Goal: Communication & Community: Answer question/provide support

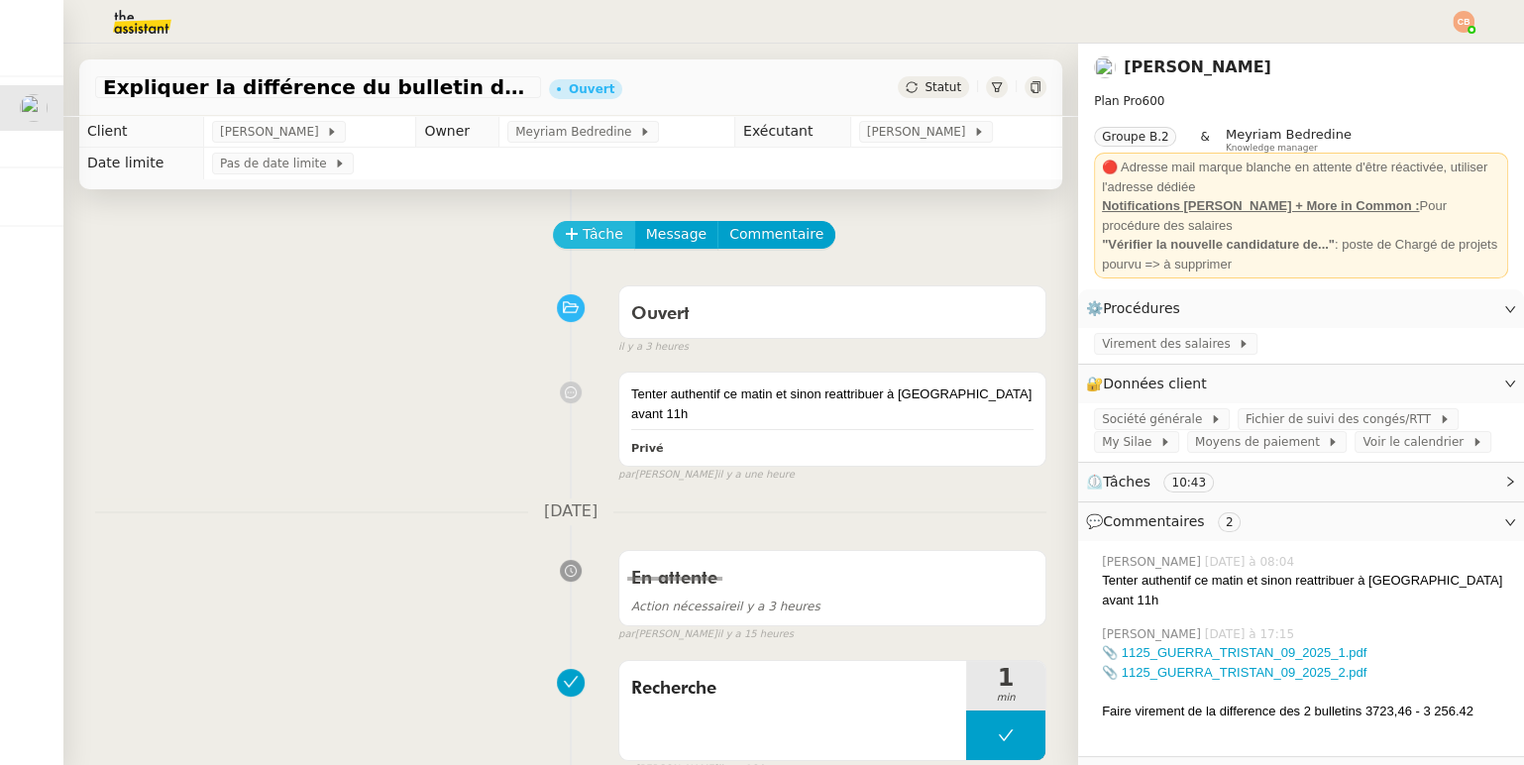
click at [570, 234] on icon at bounding box center [571, 233] width 11 height 1
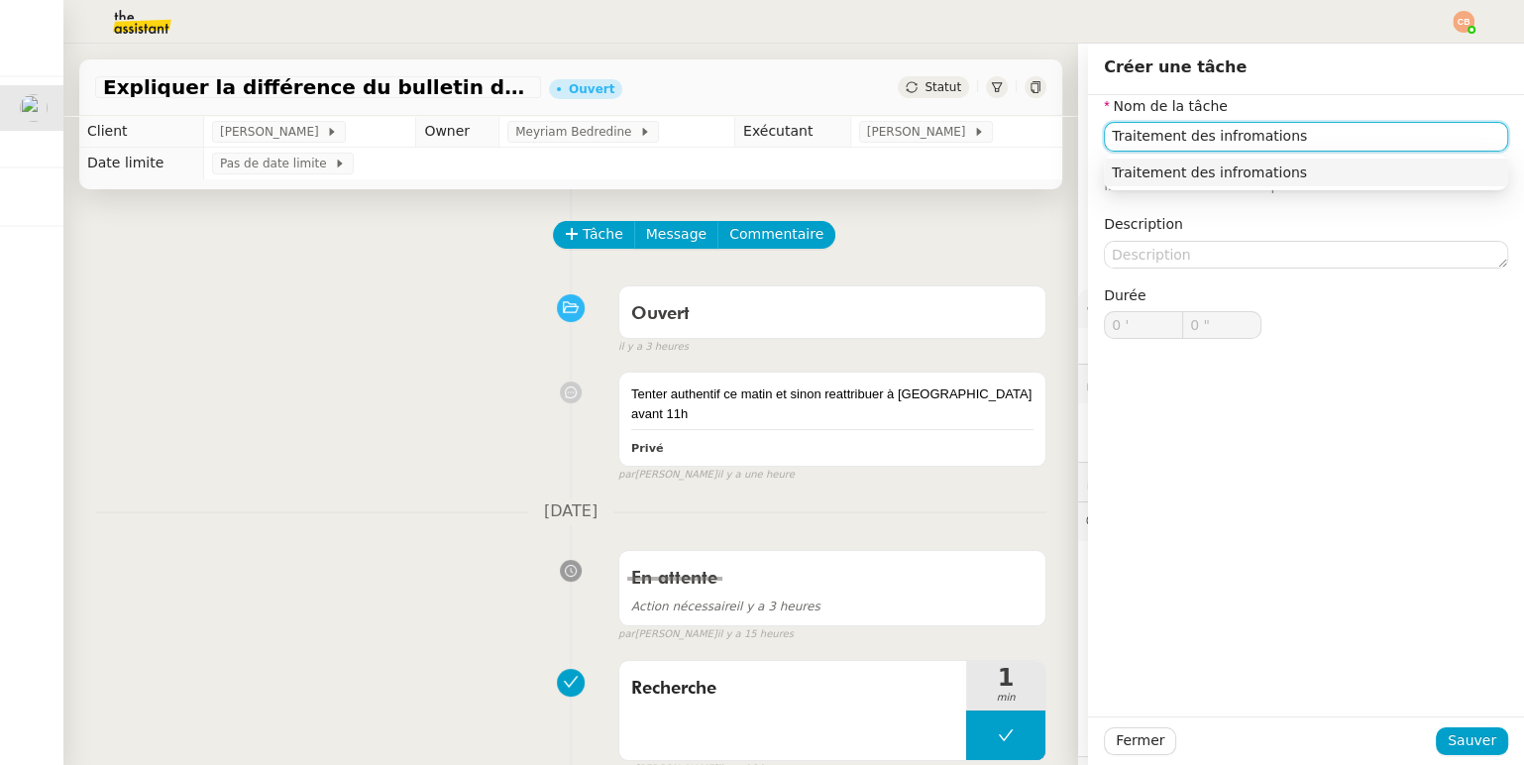
click at [1188, 164] on div "Traitement des infromations" at bounding box center [1306, 173] width 389 height 18
type input "Traitement des infromations"
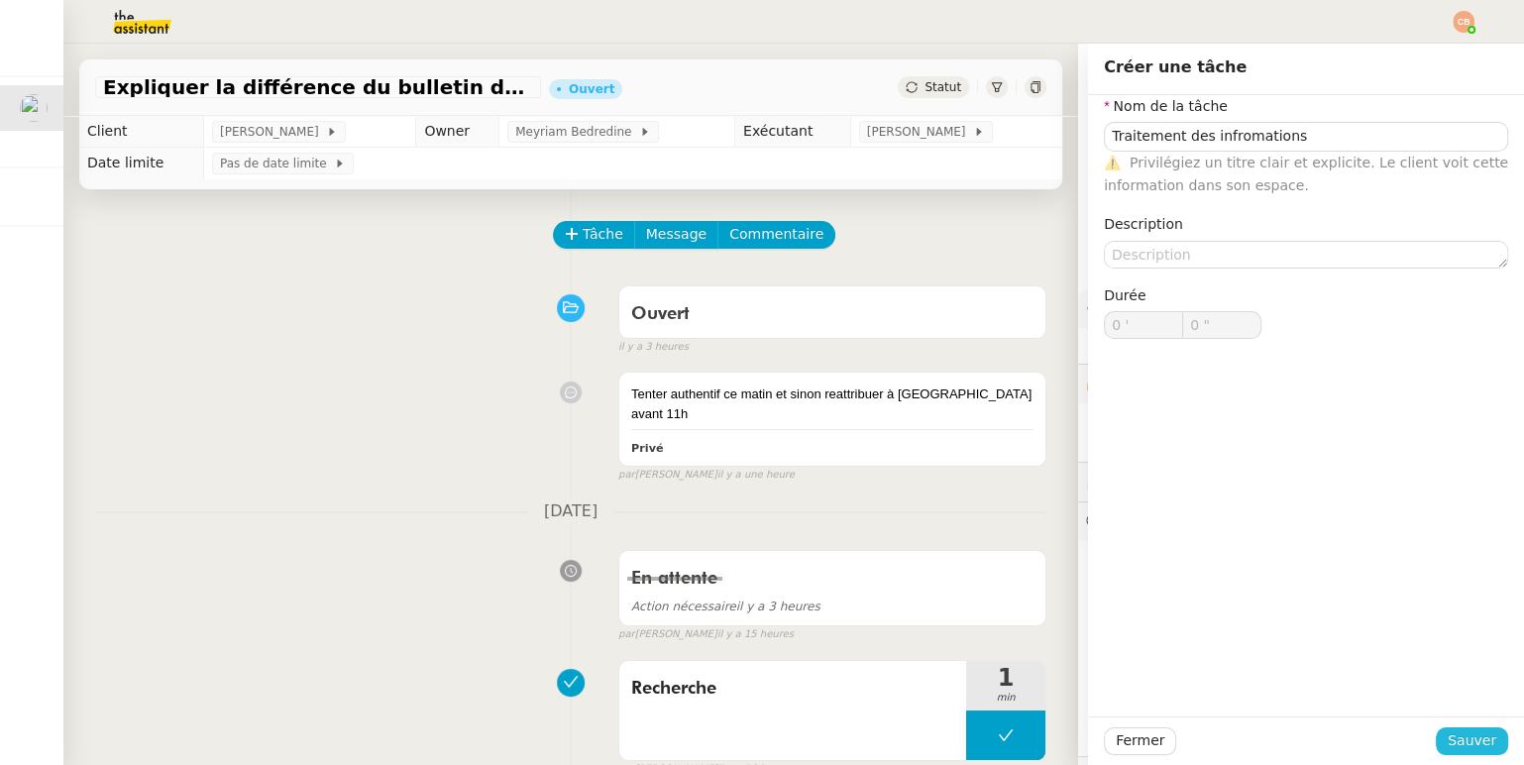
click at [1463, 738] on span "Sauver" at bounding box center [1472, 740] width 49 height 23
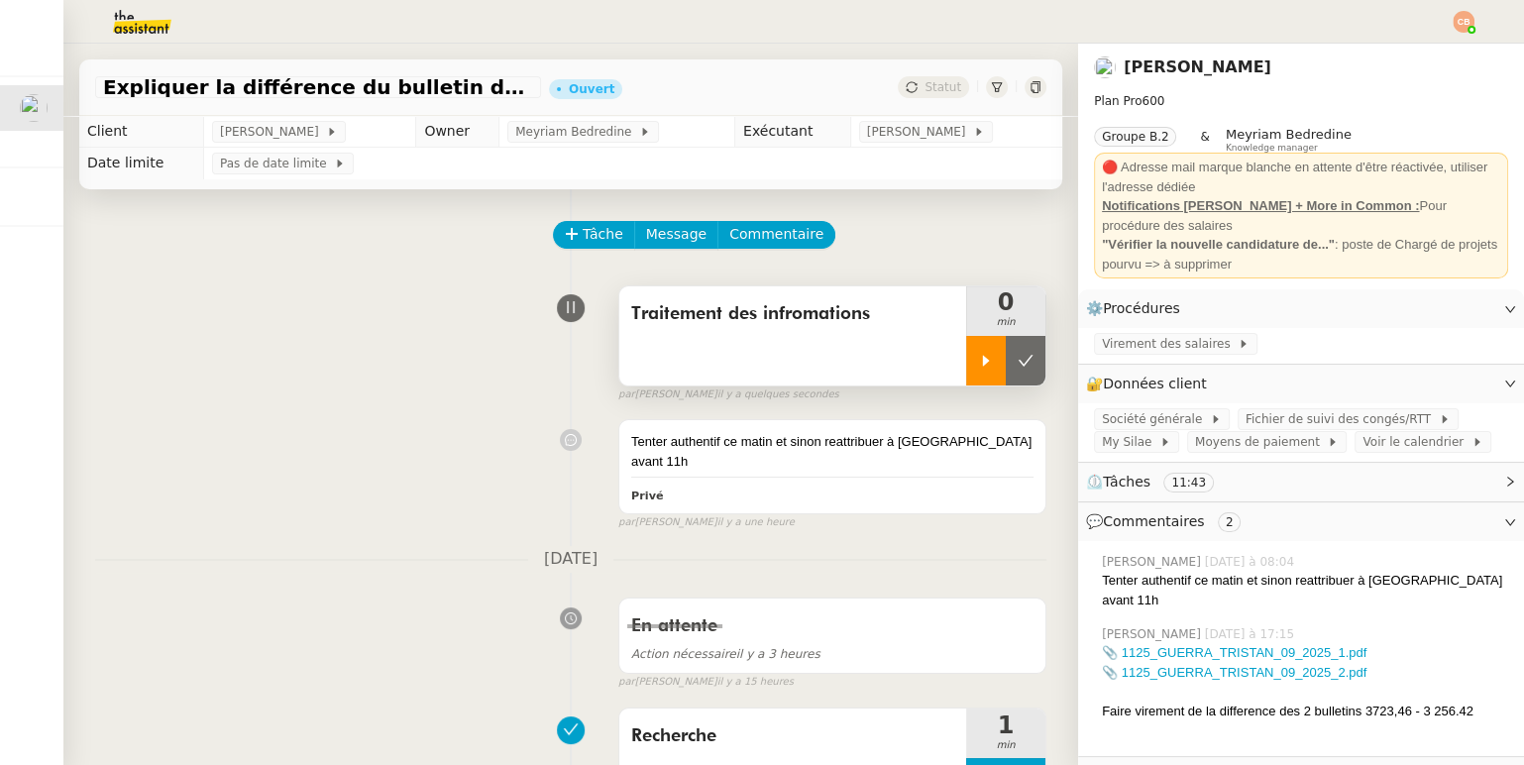
click at [980, 361] on icon at bounding box center [986, 361] width 16 height 16
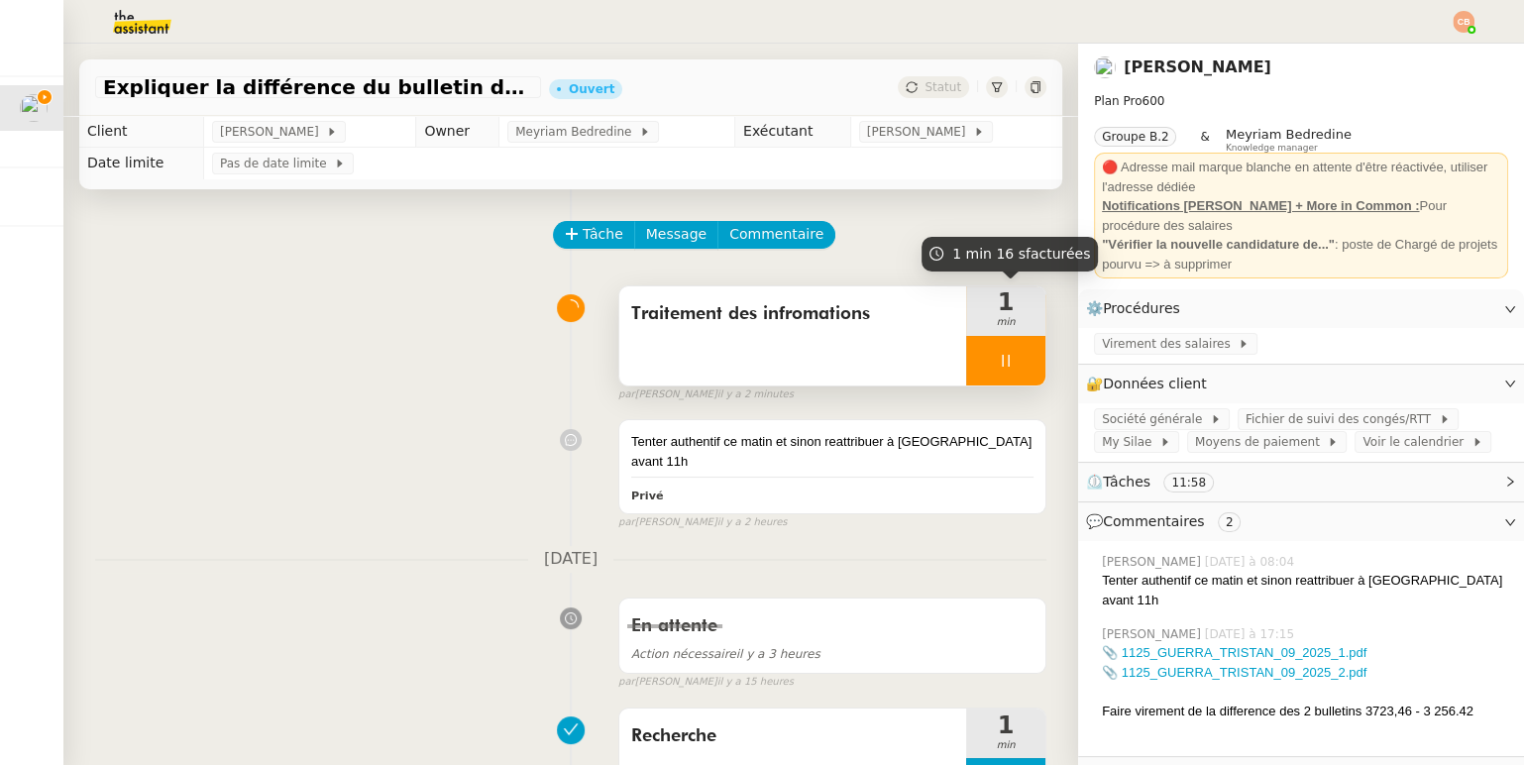
click at [1019, 379] on div at bounding box center [1005, 361] width 79 height 50
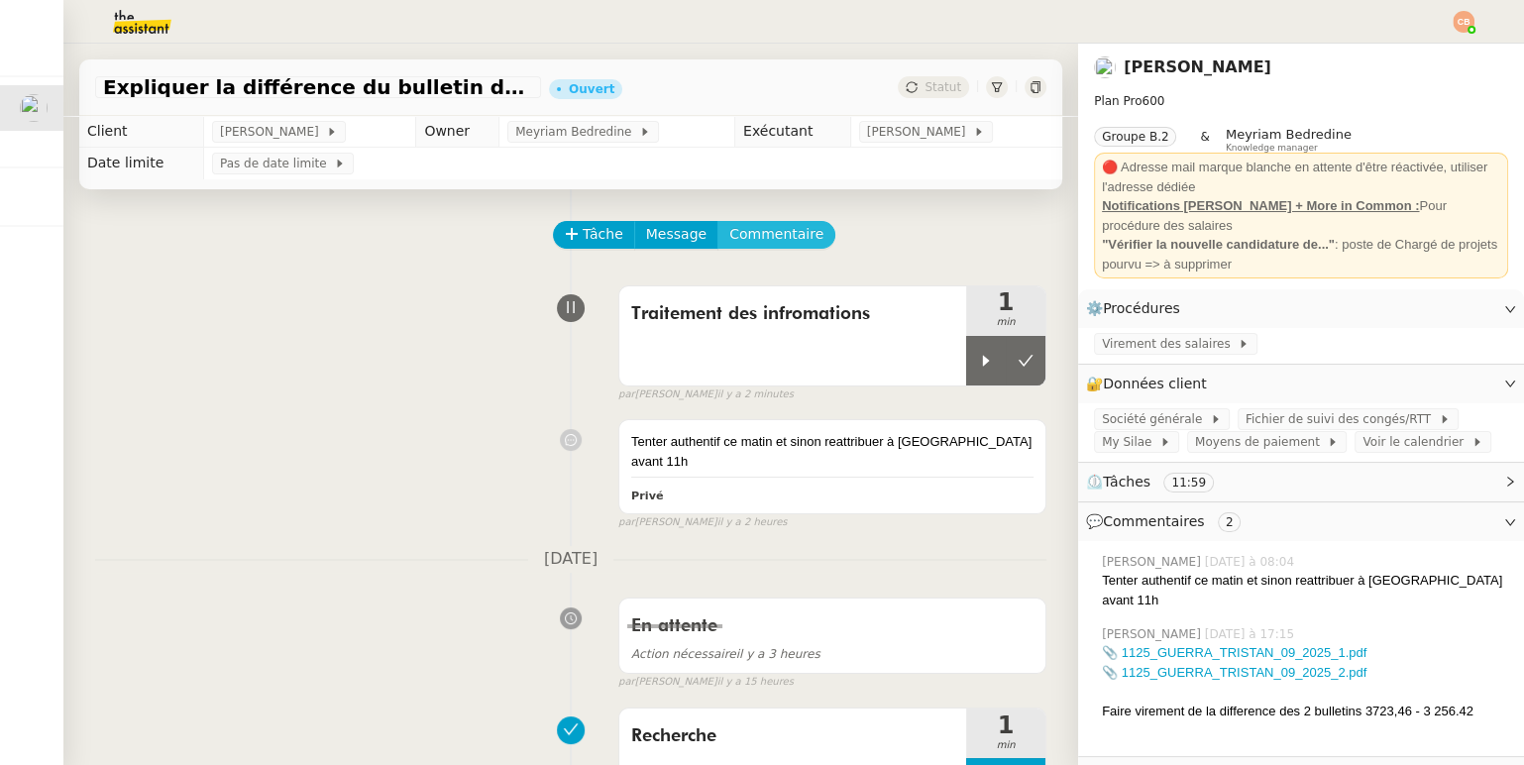
click at [755, 235] on span "Commentaire" at bounding box center [776, 234] width 94 height 23
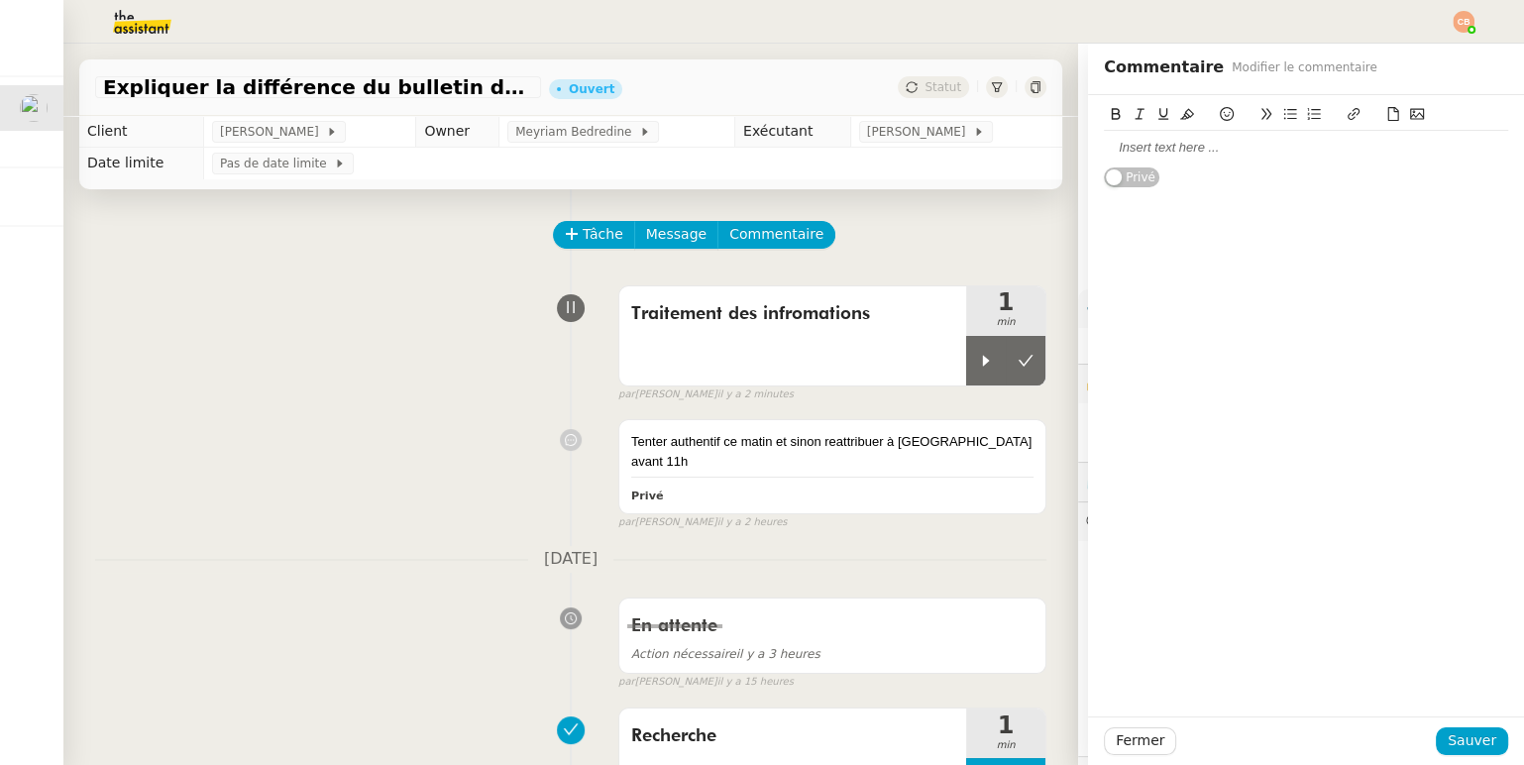
click at [1124, 142] on div at bounding box center [1306, 148] width 404 height 18
click at [1167, 154] on div "@Meyriam disponible pour une authentif SG stp ?" at bounding box center [1306, 148] width 404 height 18
click at [1107, 150] on div "@Meyriam es tu disponible pour une authentif SG stp ?" at bounding box center [1306, 148] width 404 height 18
click at [1229, 145] on div "Bonjour@Meyriam es tu disponible pour une authentif SG stp ?" at bounding box center [1306, 148] width 404 height 18
click at [0, 0] on lt-em "es-tu" at bounding box center [0, 0] width 0 height 0
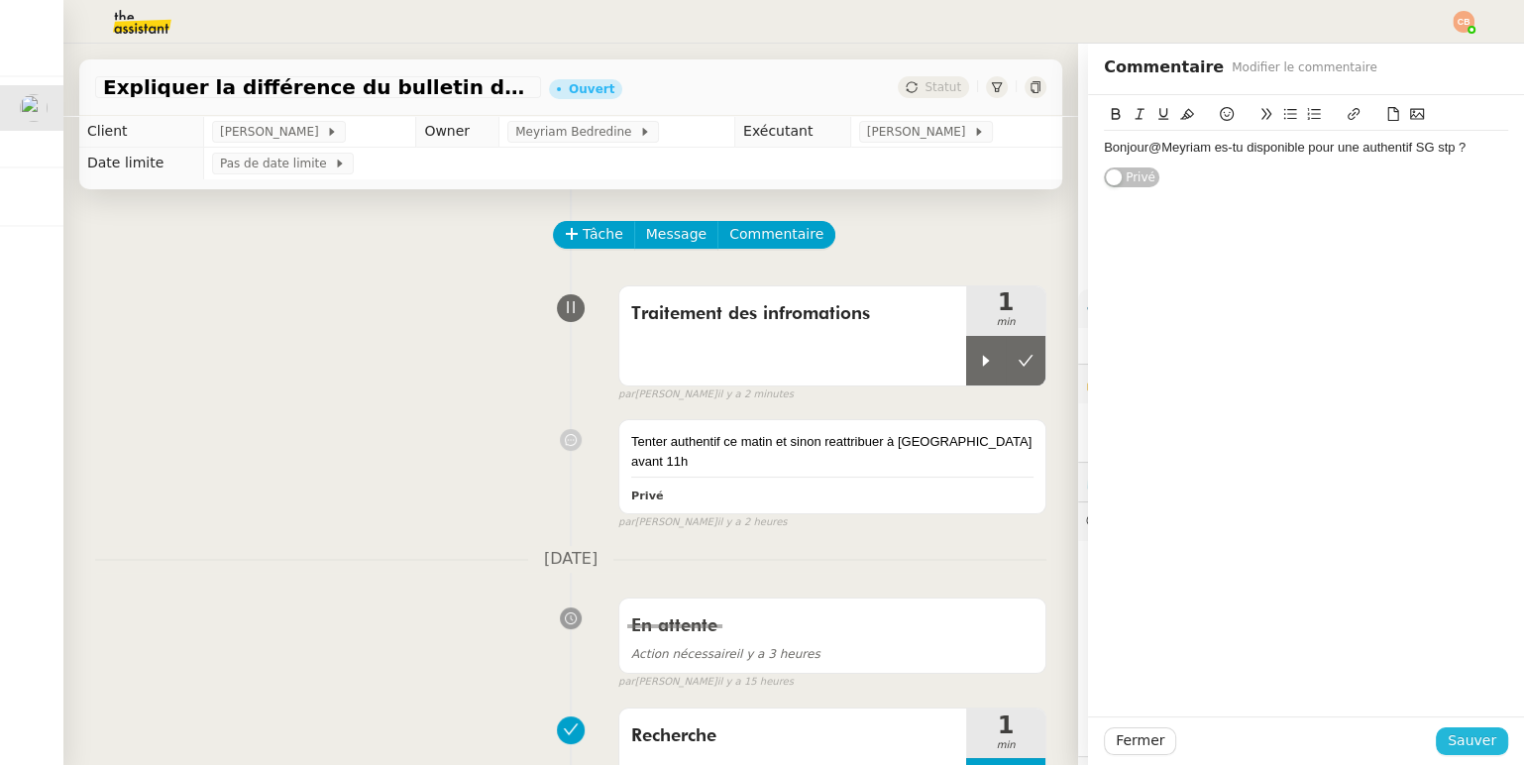
click at [1452, 728] on button "Sauver" at bounding box center [1472, 741] width 72 height 28
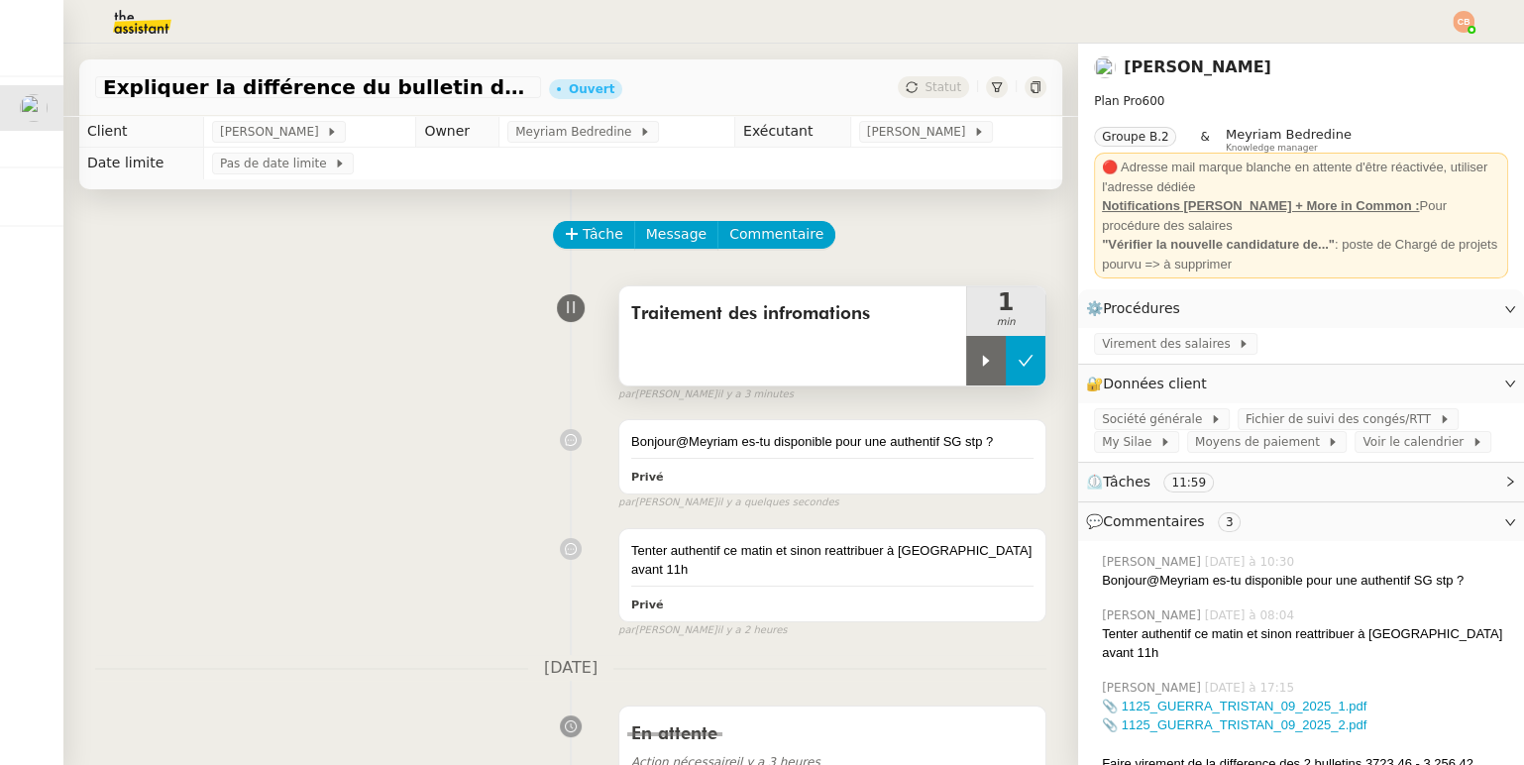
click at [1021, 355] on icon at bounding box center [1026, 361] width 16 height 16
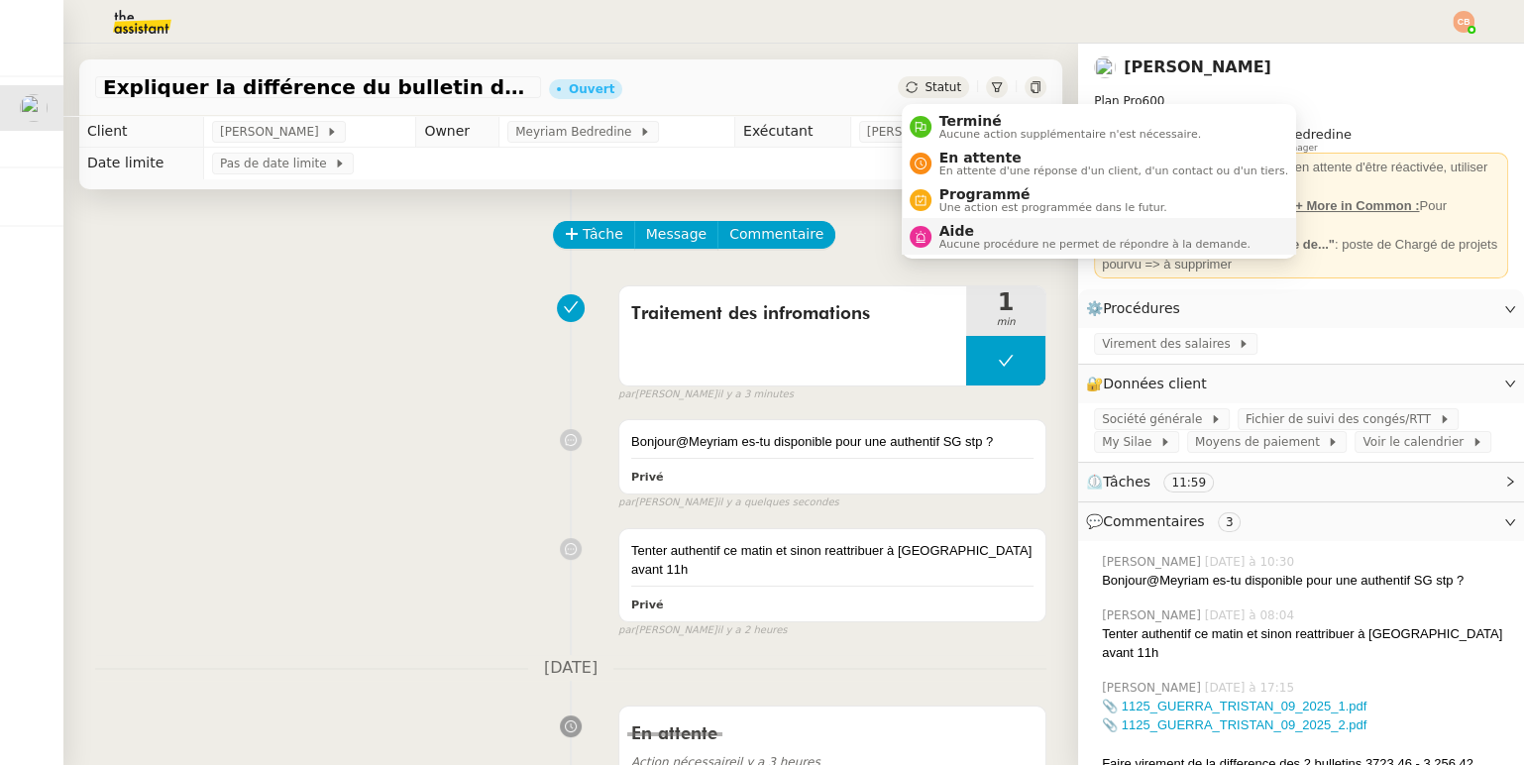
click at [969, 251] on li "Aide Aucune procédure ne permet de répondre à la demande." at bounding box center [1099, 236] width 394 height 37
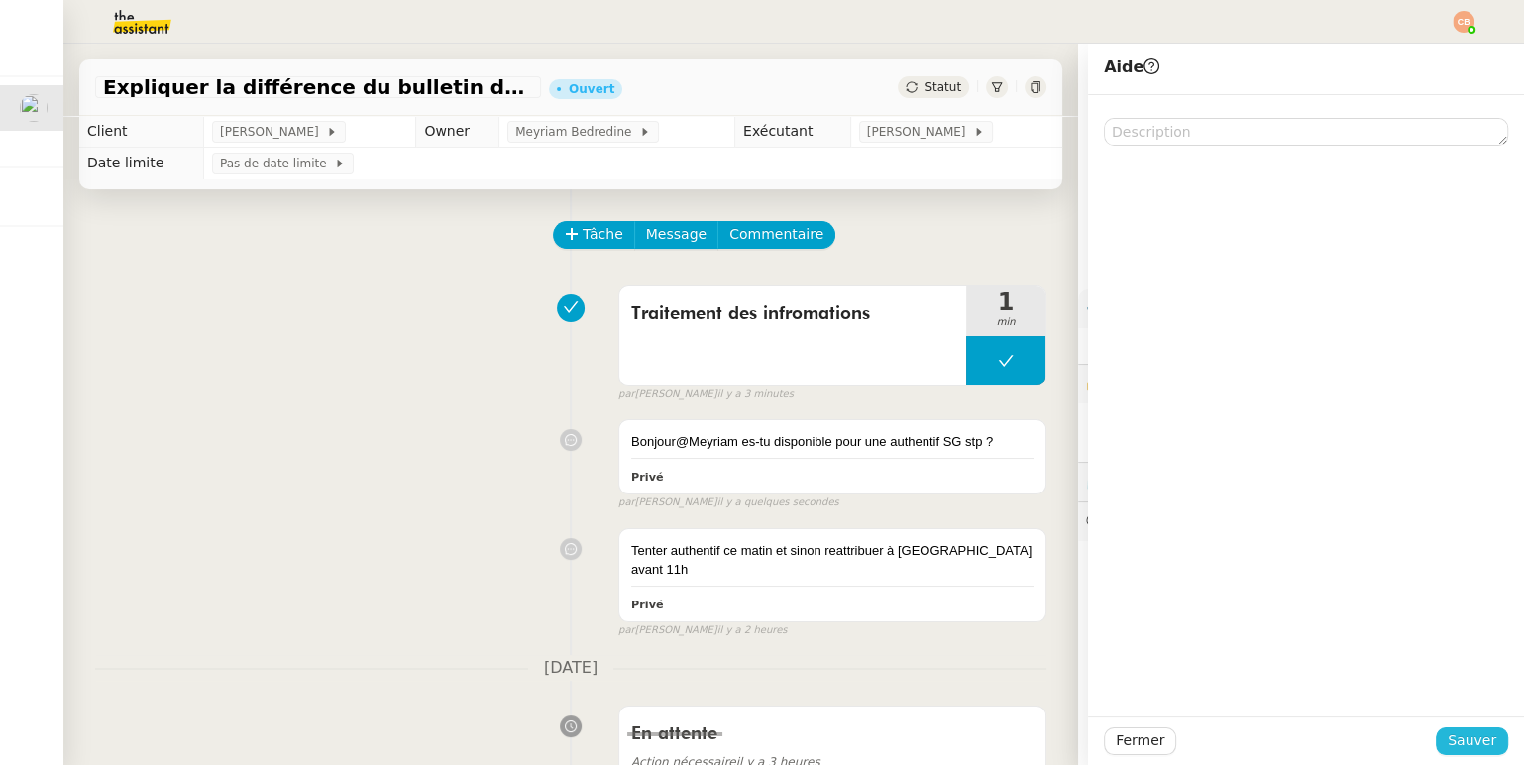
click at [1451, 735] on button "Sauver" at bounding box center [1472, 741] width 72 height 28
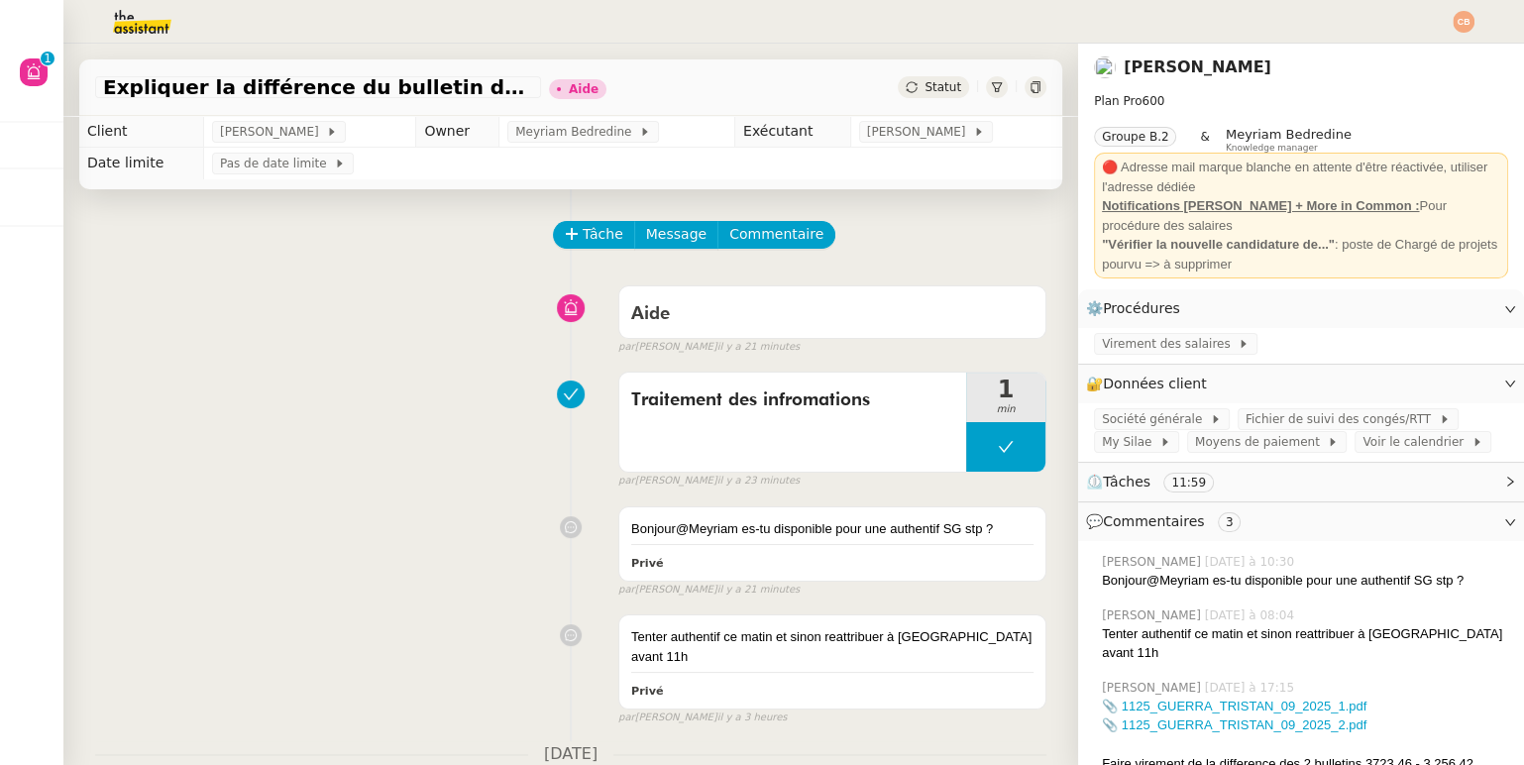
click at [263, 310] on div "Aide false par [PERSON_NAME] il y a 21 minutes" at bounding box center [570, 316] width 951 height 79
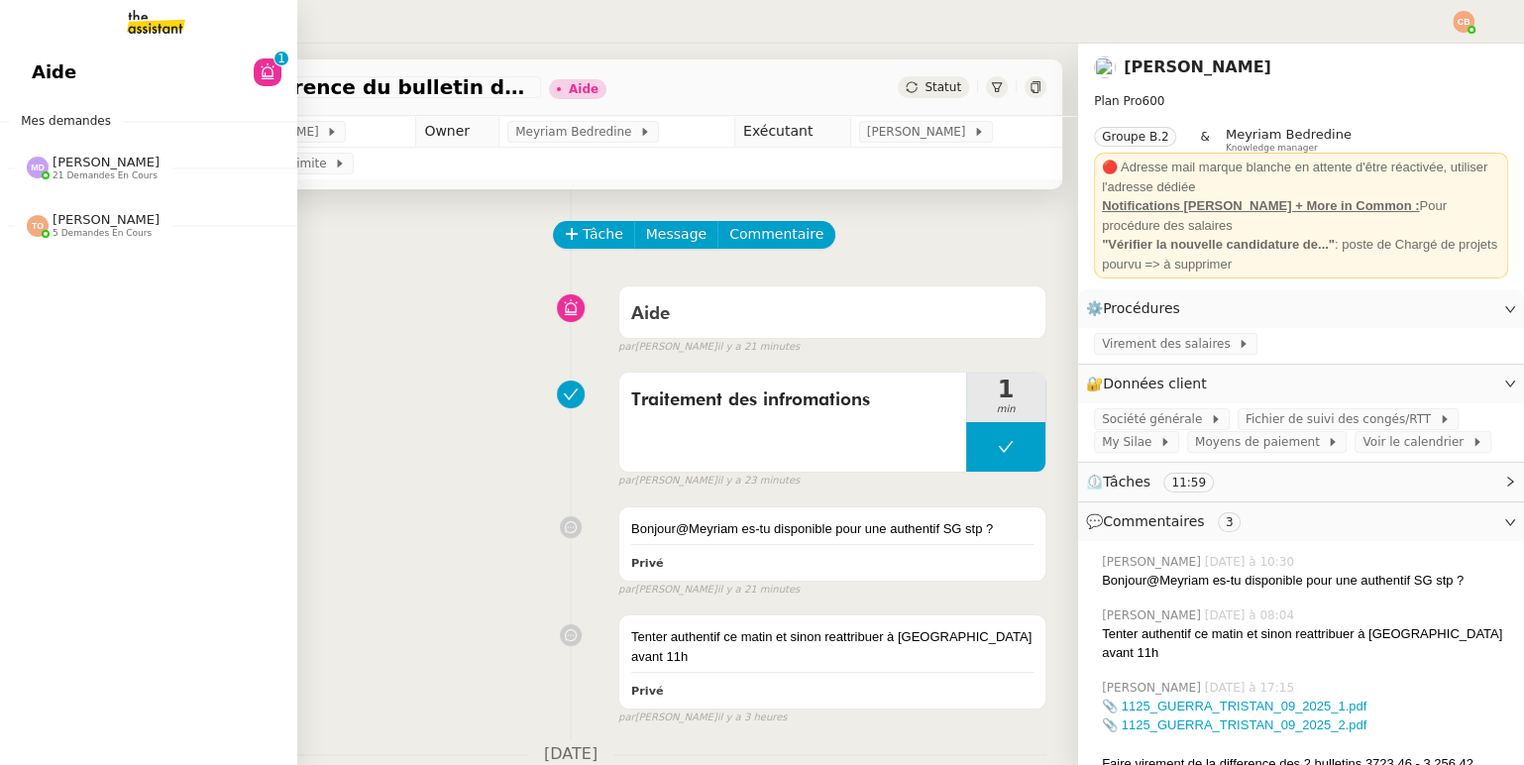
click at [82, 159] on span "[PERSON_NAME]" at bounding box center [106, 162] width 107 height 15
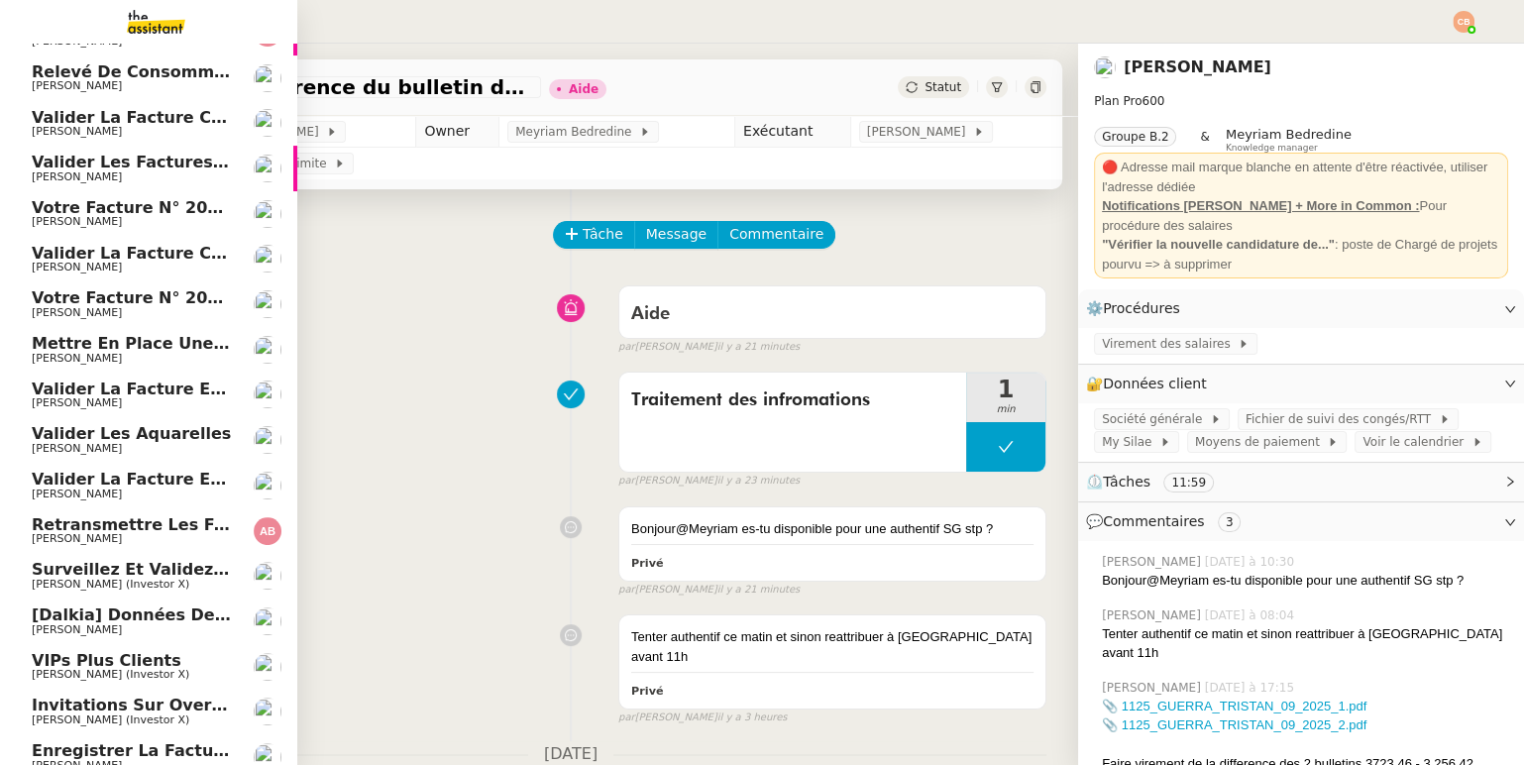
scroll to position [371, 0]
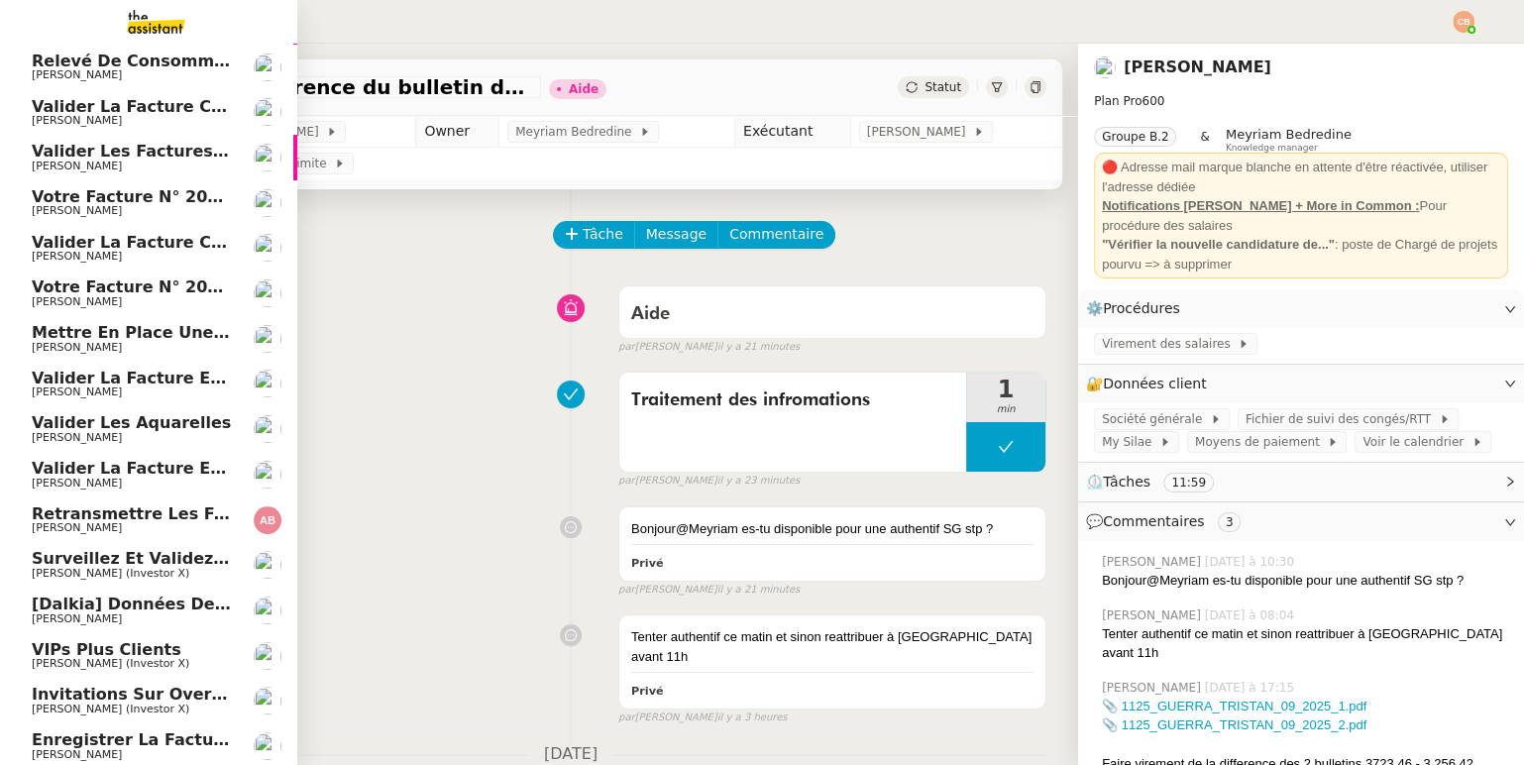
click at [126, 220] on link "Votre Facture N° 202509Z160685 - CIEC [PERSON_NAME]" at bounding box center [148, 203] width 297 height 46
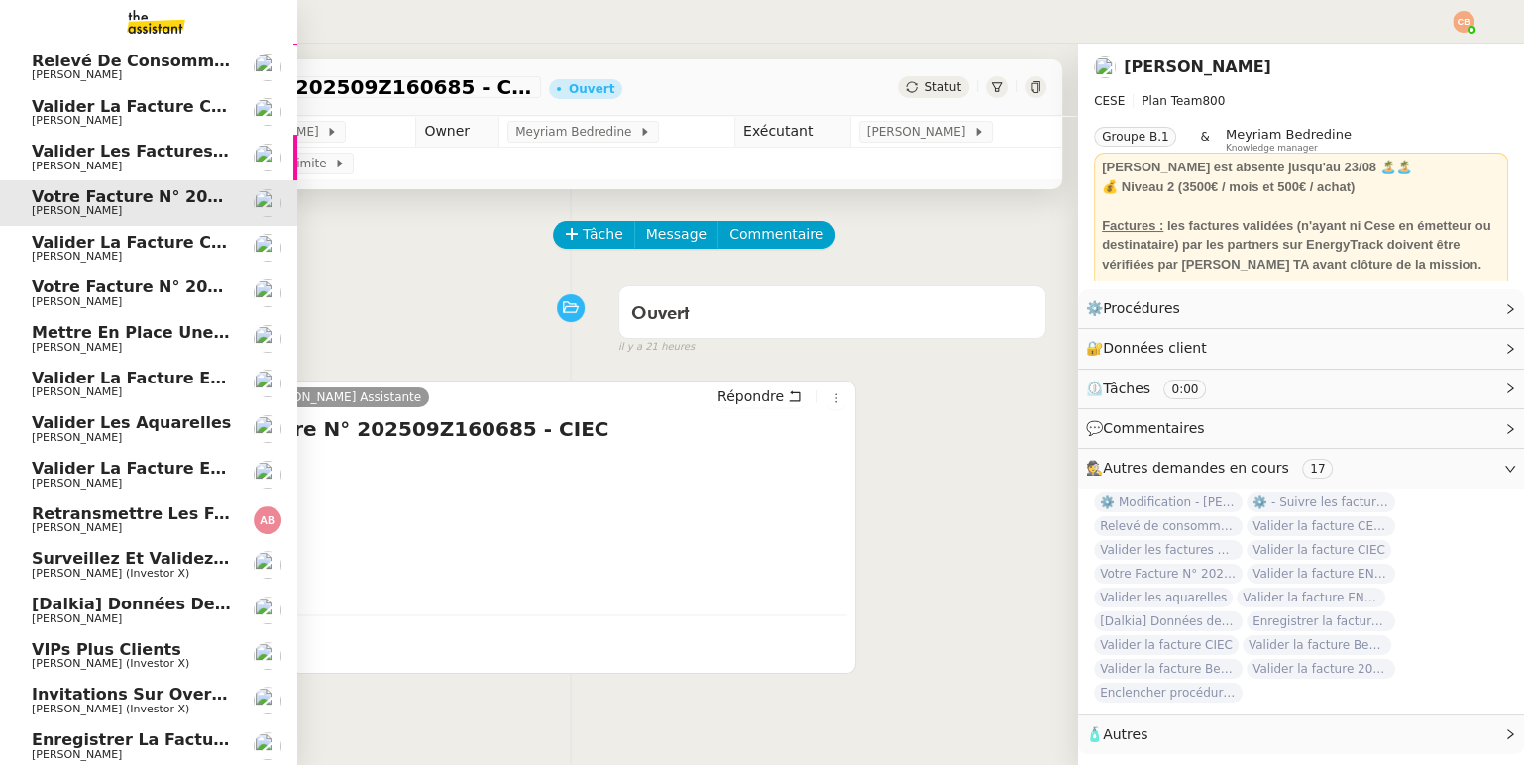
scroll to position [432, 0]
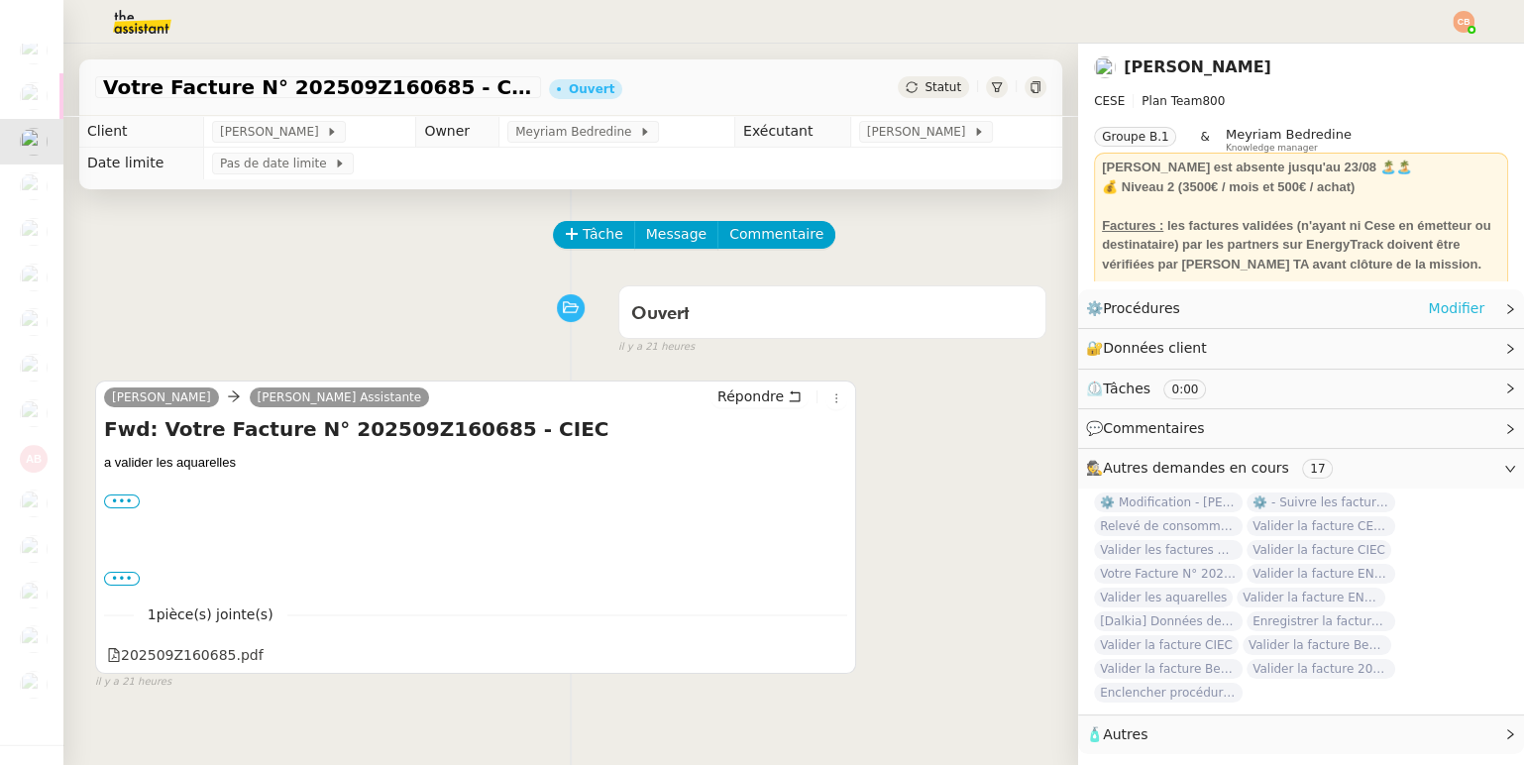
click at [1445, 310] on link "Modifier" at bounding box center [1456, 308] width 56 height 23
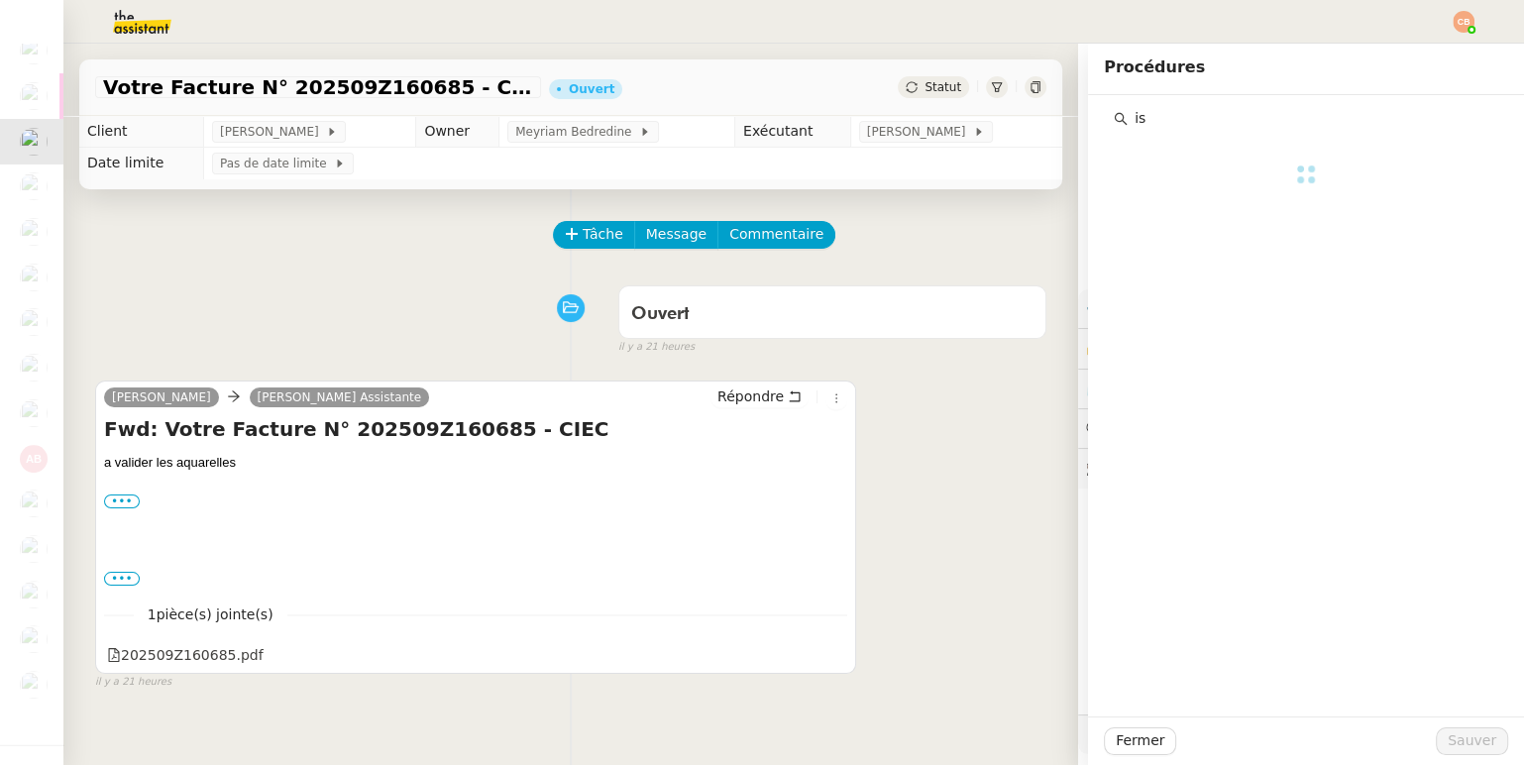
type input "i"
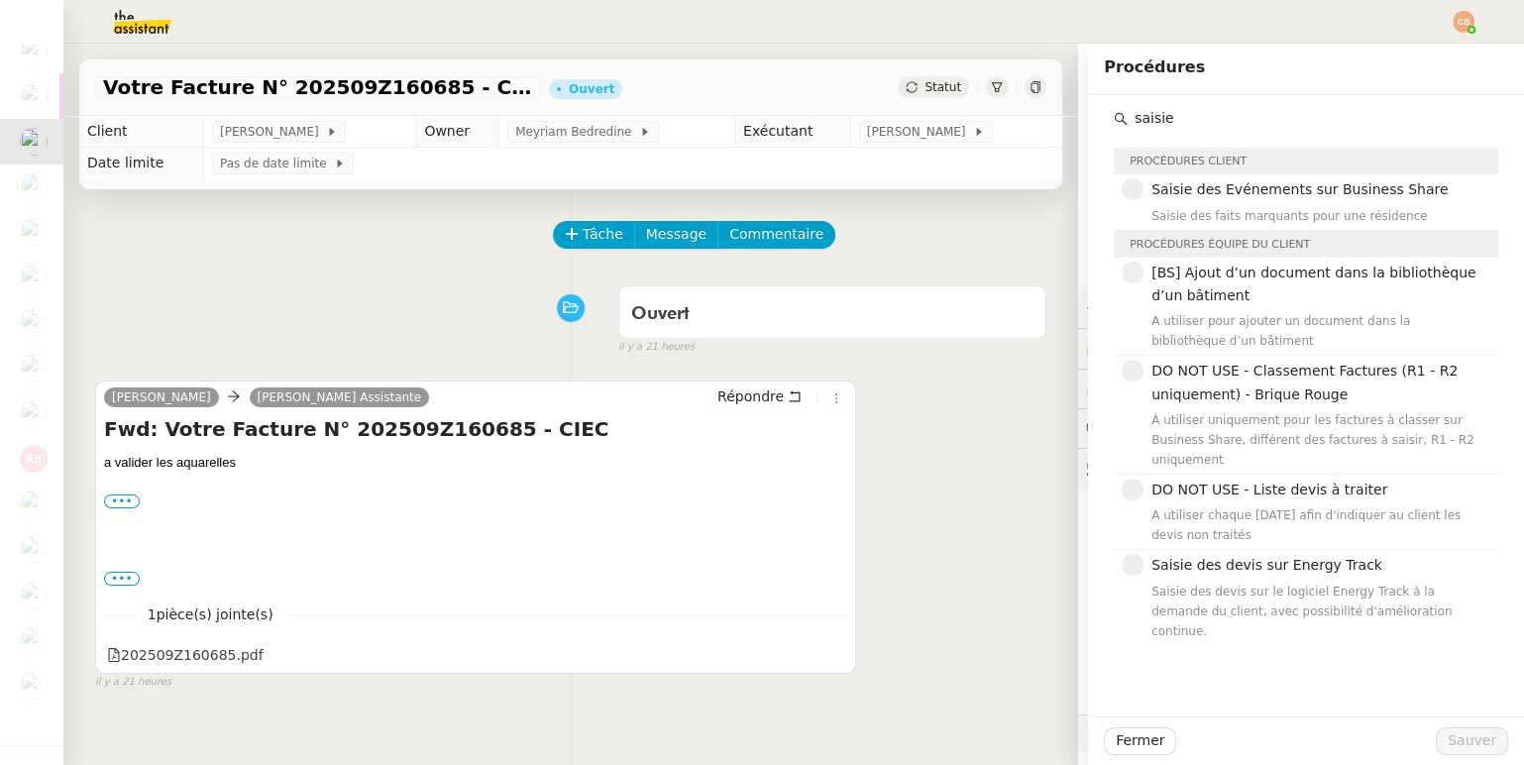
type input "saisie"
click at [1244, 592] on div "Saisie des devis sur le logiciel Energy Track à la demande du client, avec poss…" at bounding box center [1319, 611] width 335 height 59
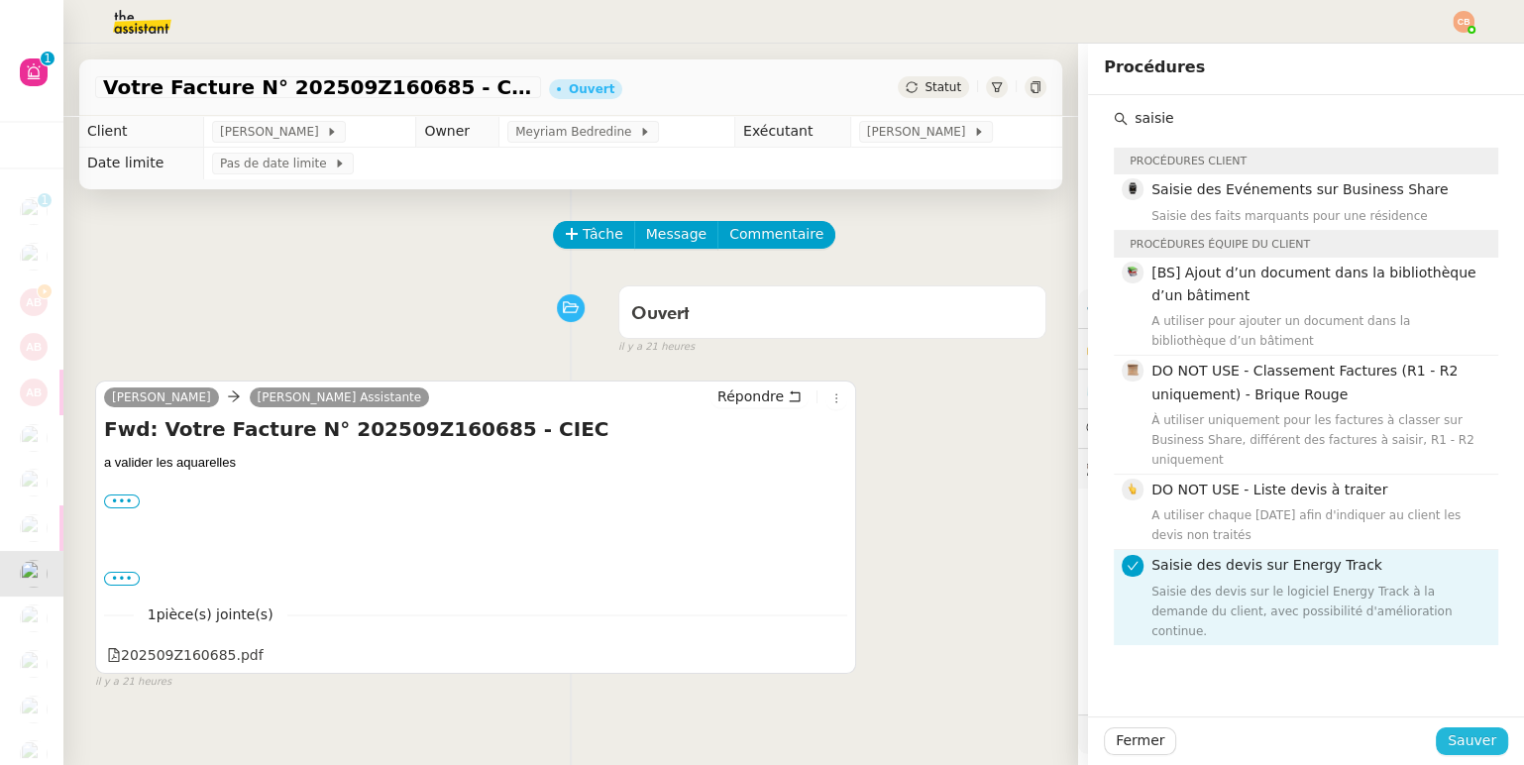
click at [1460, 740] on span "Sauver" at bounding box center [1472, 740] width 49 height 23
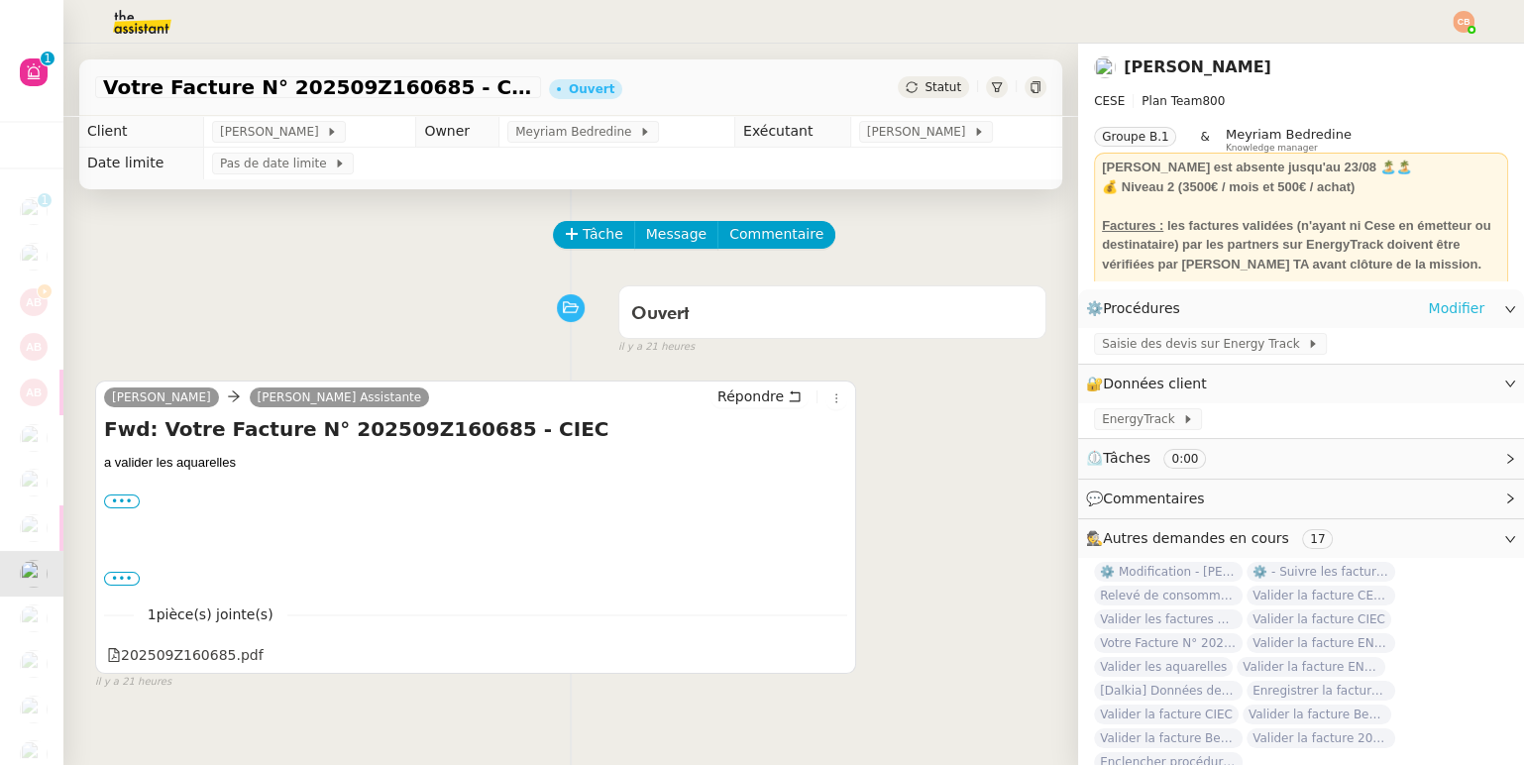
click at [1455, 311] on link "Modifier" at bounding box center [1456, 308] width 56 height 23
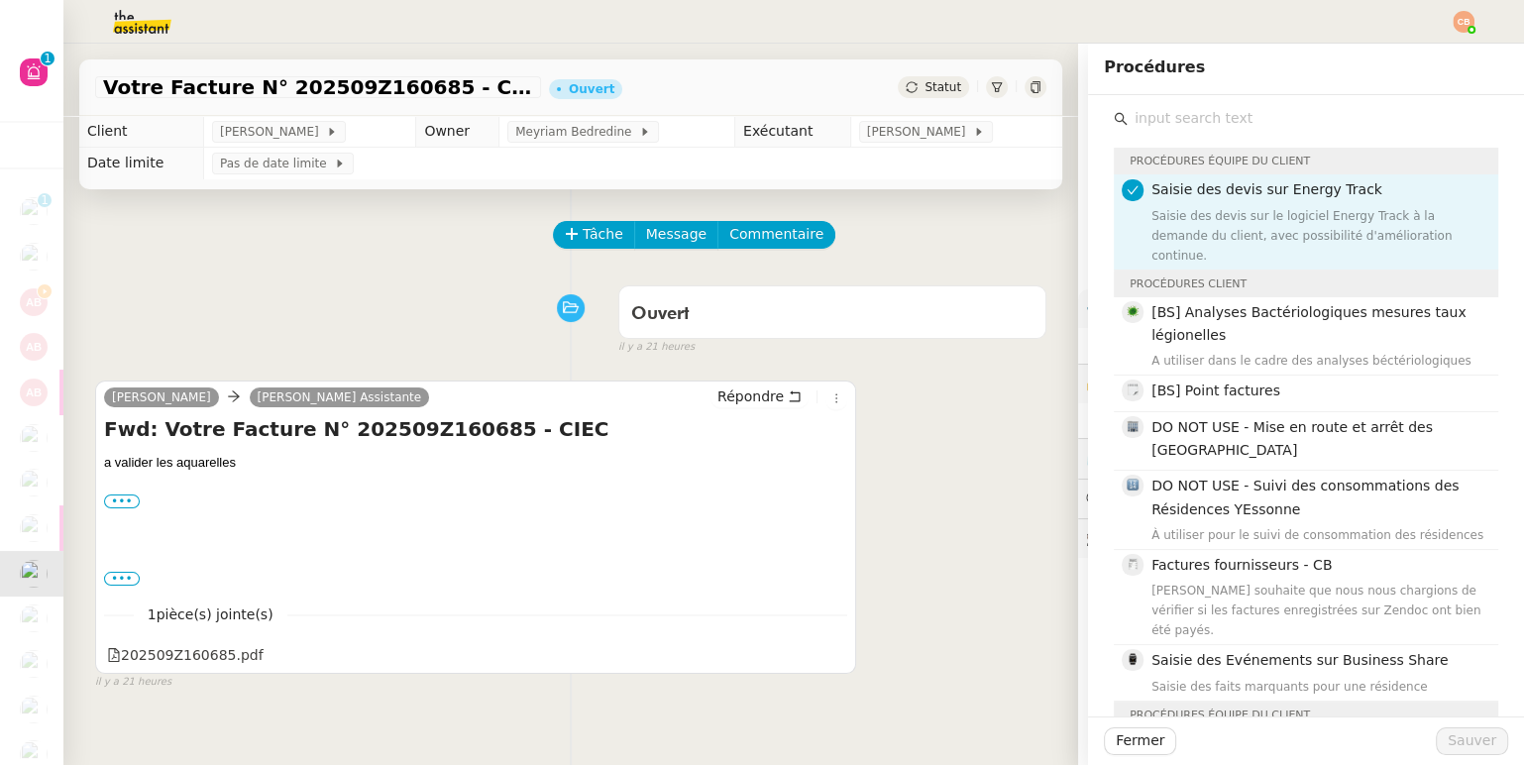
click at [1263, 123] on input "text" at bounding box center [1313, 118] width 371 height 27
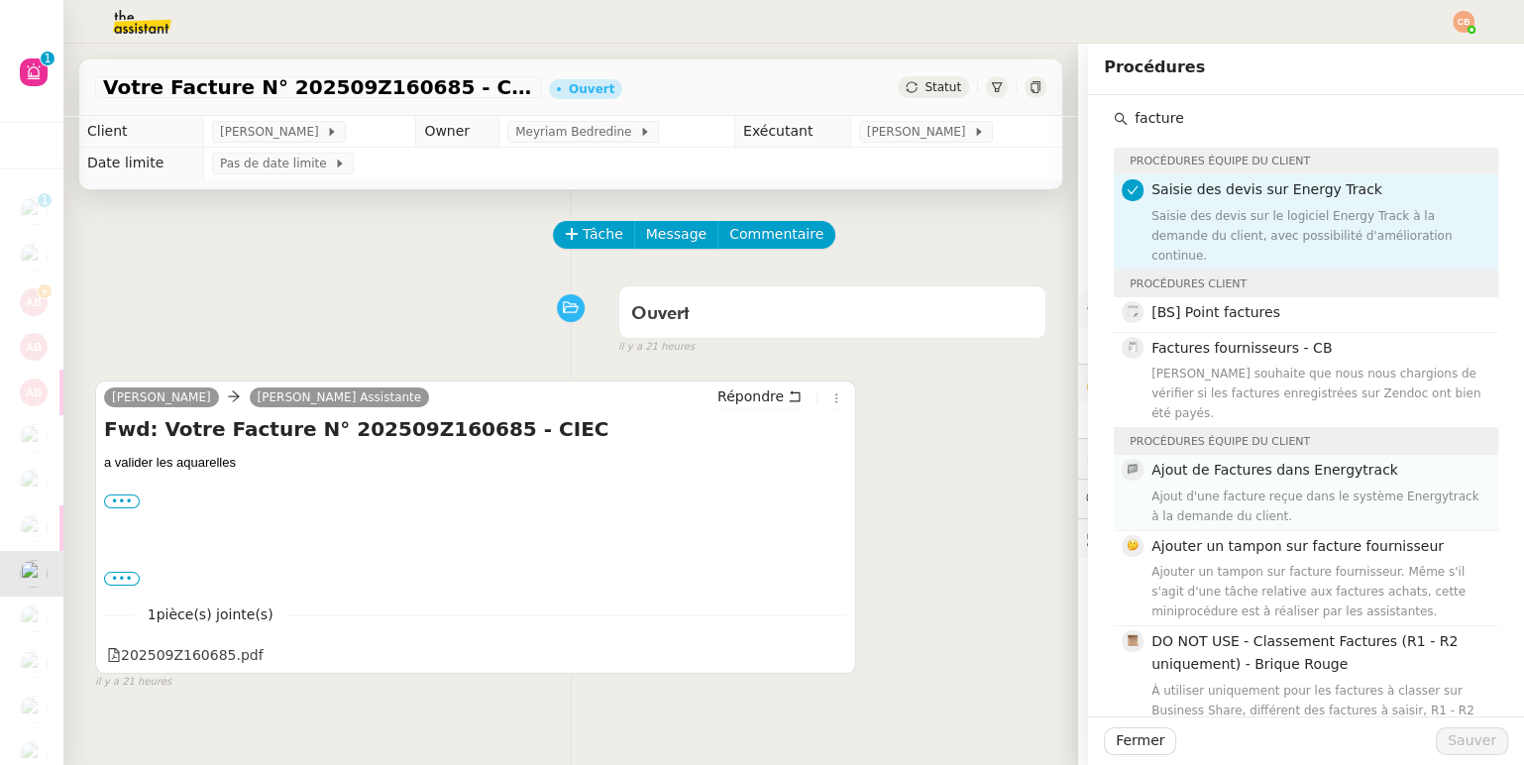
type input "facture"
click at [1259, 459] on div "Ajout de Factures dans Energytrack Ajout d'une facture reçue dans le système En…" at bounding box center [1319, 492] width 335 height 66
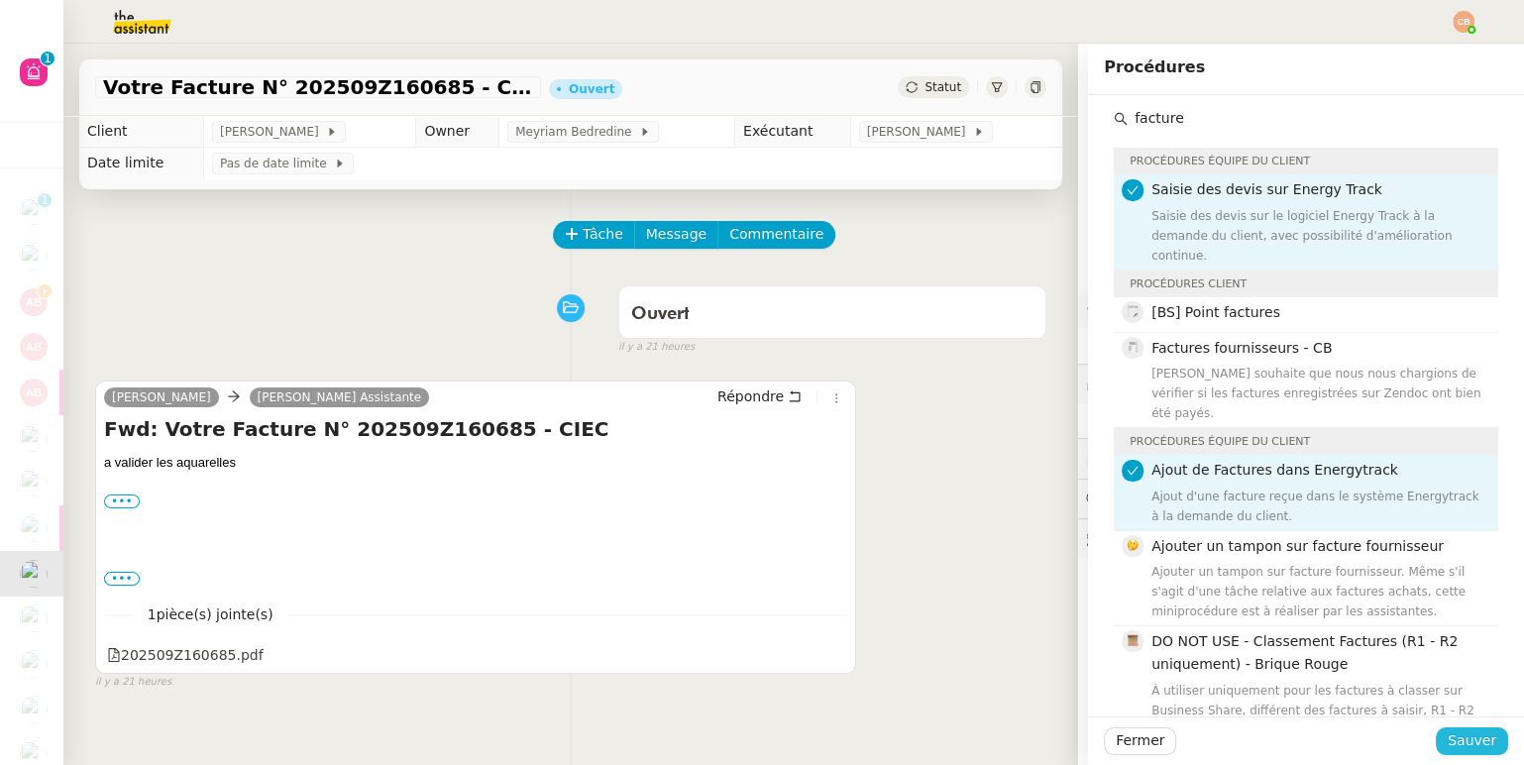
click at [1443, 733] on button "Sauver" at bounding box center [1472, 741] width 72 height 28
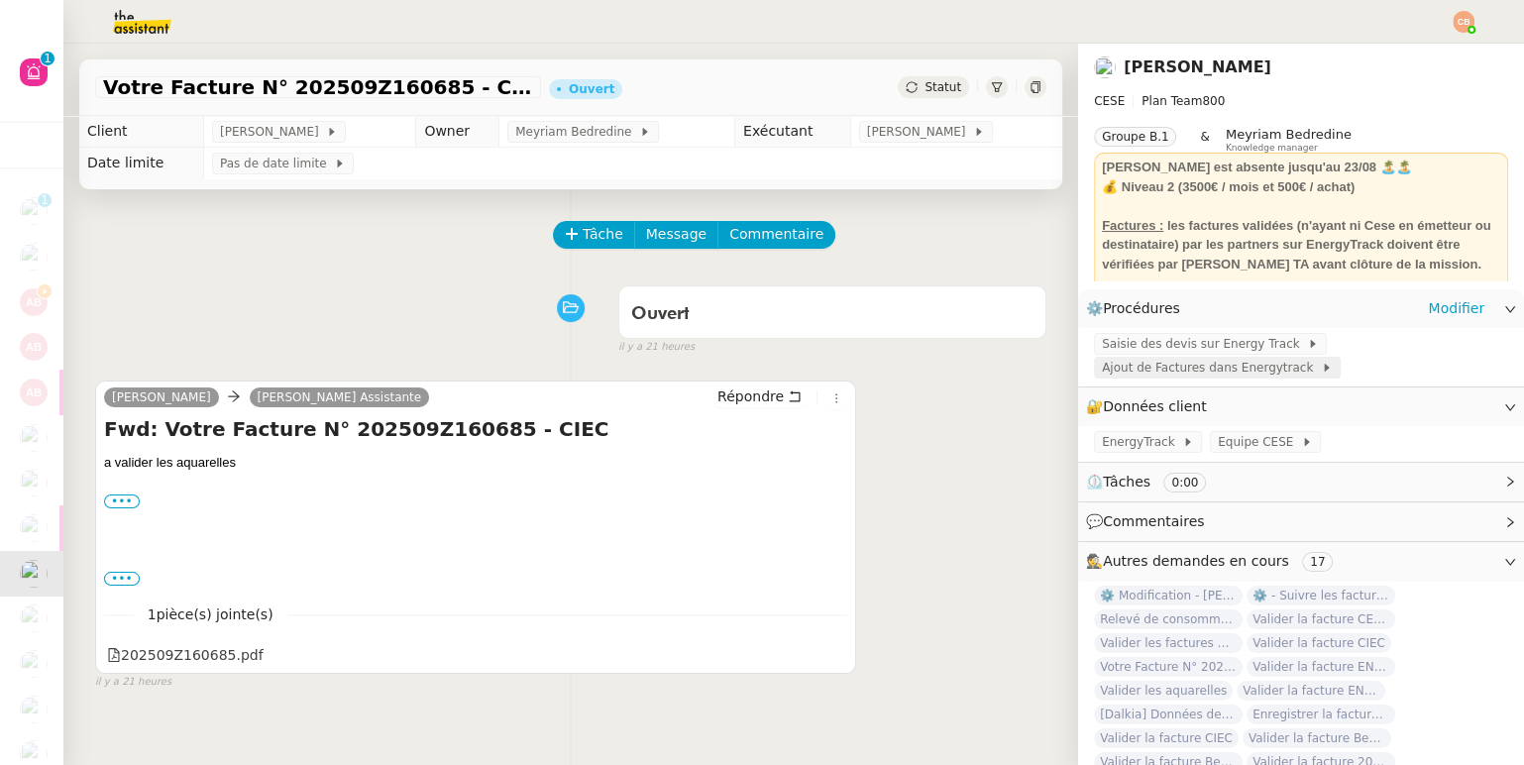
click at [1238, 368] on span "Ajout de Factures dans Energytrack" at bounding box center [1211, 368] width 219 height 20
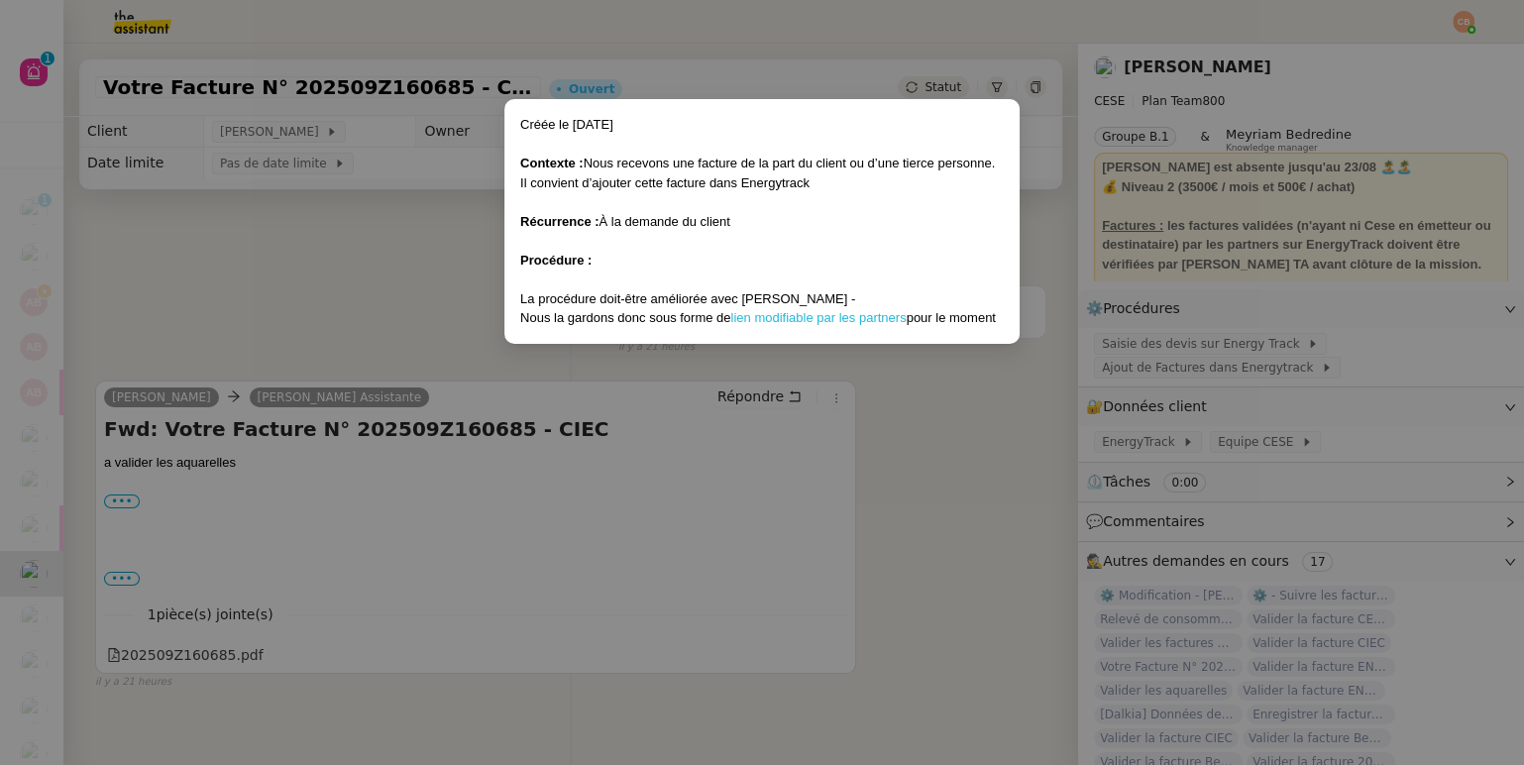
click at [807, 314] on link "lien modifiable par les partners" at bounding box center [817, 317] width 175 height 15
click at [231, 271] on nz-modal-container "Créée le [DATE] Contexte : Nous recevons une facture de la part du client ou d’…" at bounding box center [762, 382] width 1524 height 765
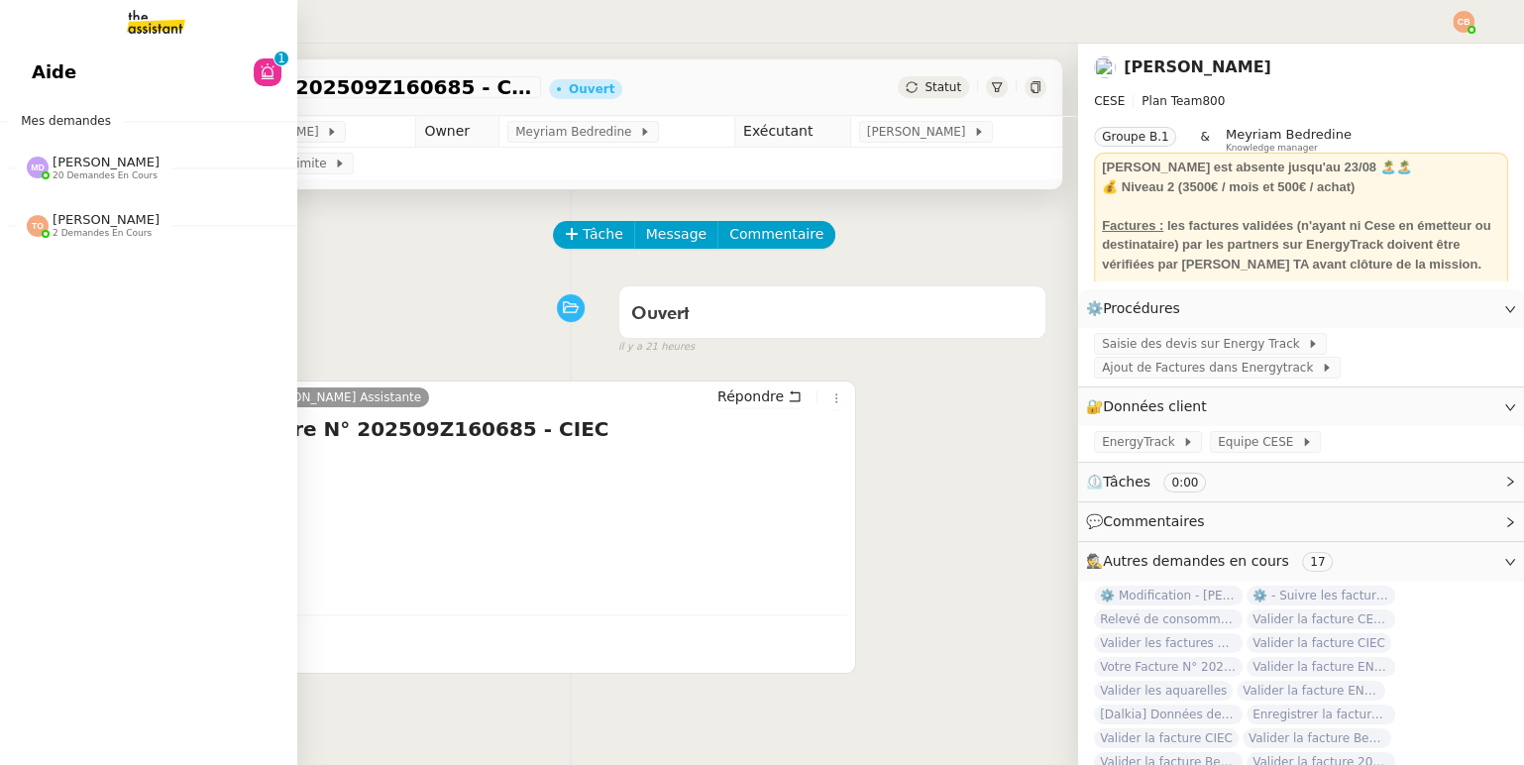
click at [71, 174] on span "20 demandes en cours" at bounding box center [105, 175] width 105 height 11
click at [124, 78] on link "Aide 0 1 2 3 4 5 6 7 8 9" at bounding box center [148, 73] width 297 height 46
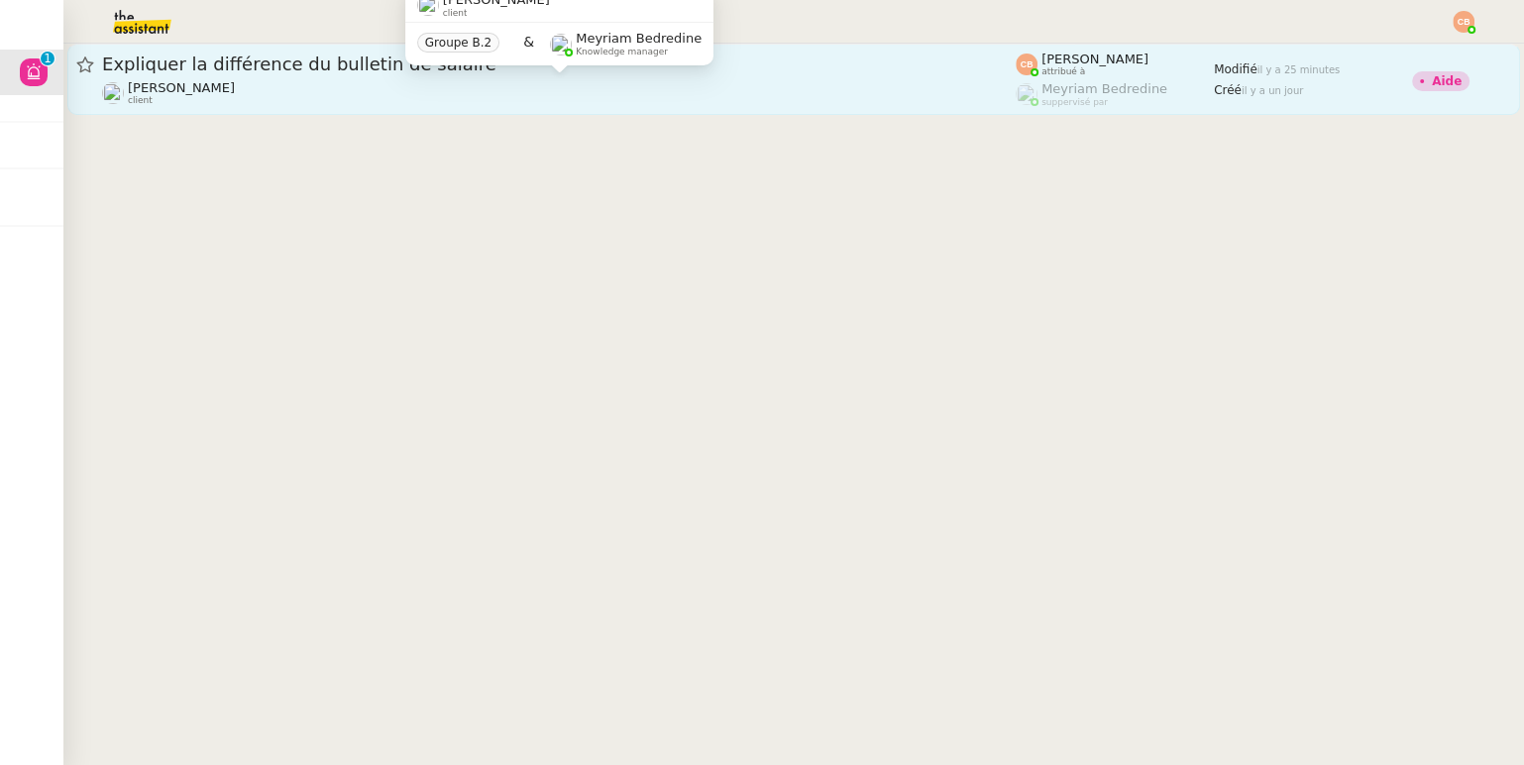
click at [542, 87] on div "[PERSON_NAME] client" at bounding box center [559, 93] width 914 height 26
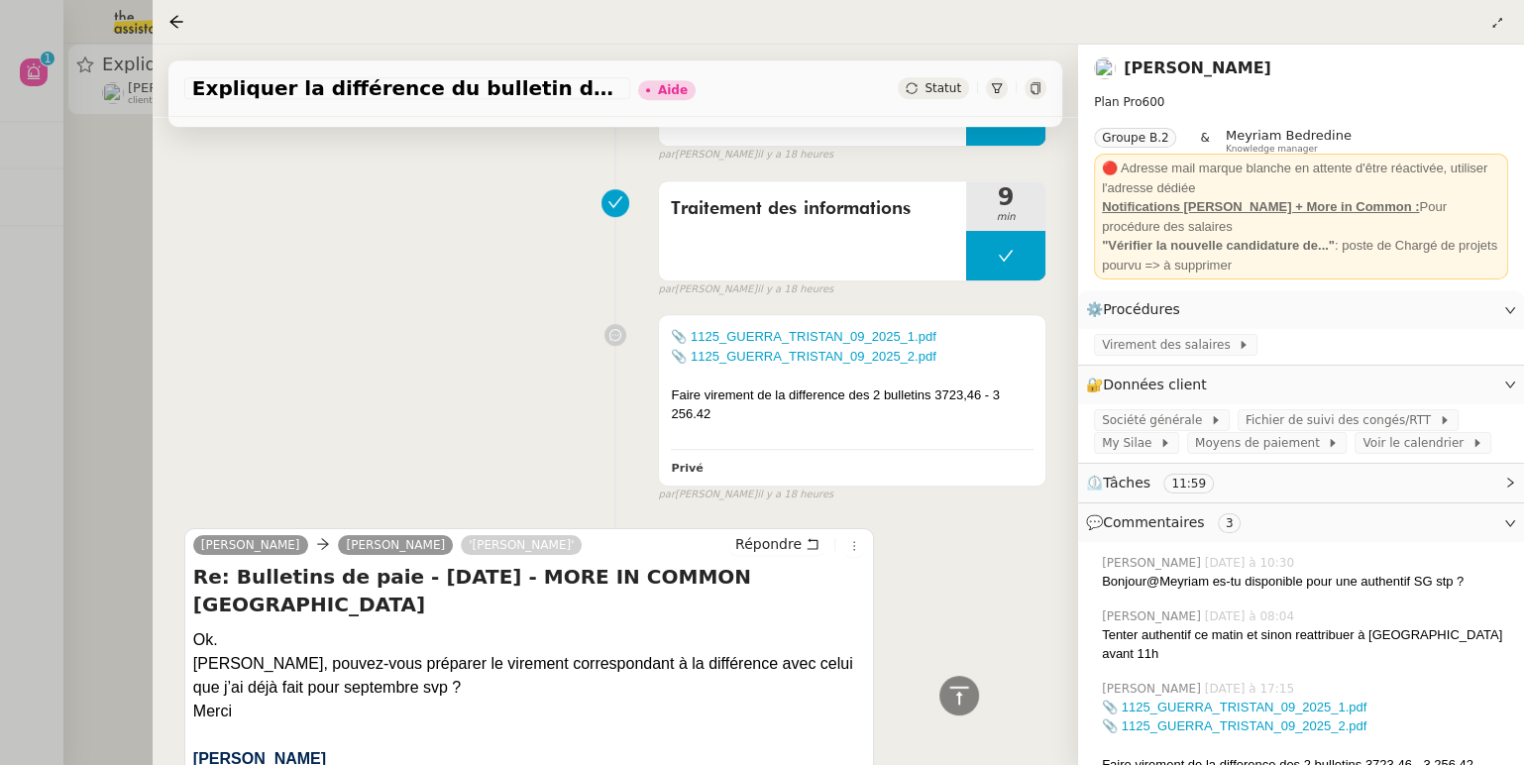
scroll to position [945, 0]
click at [180, 26] on icon at bounding box center [176, 22] width 16 height 16
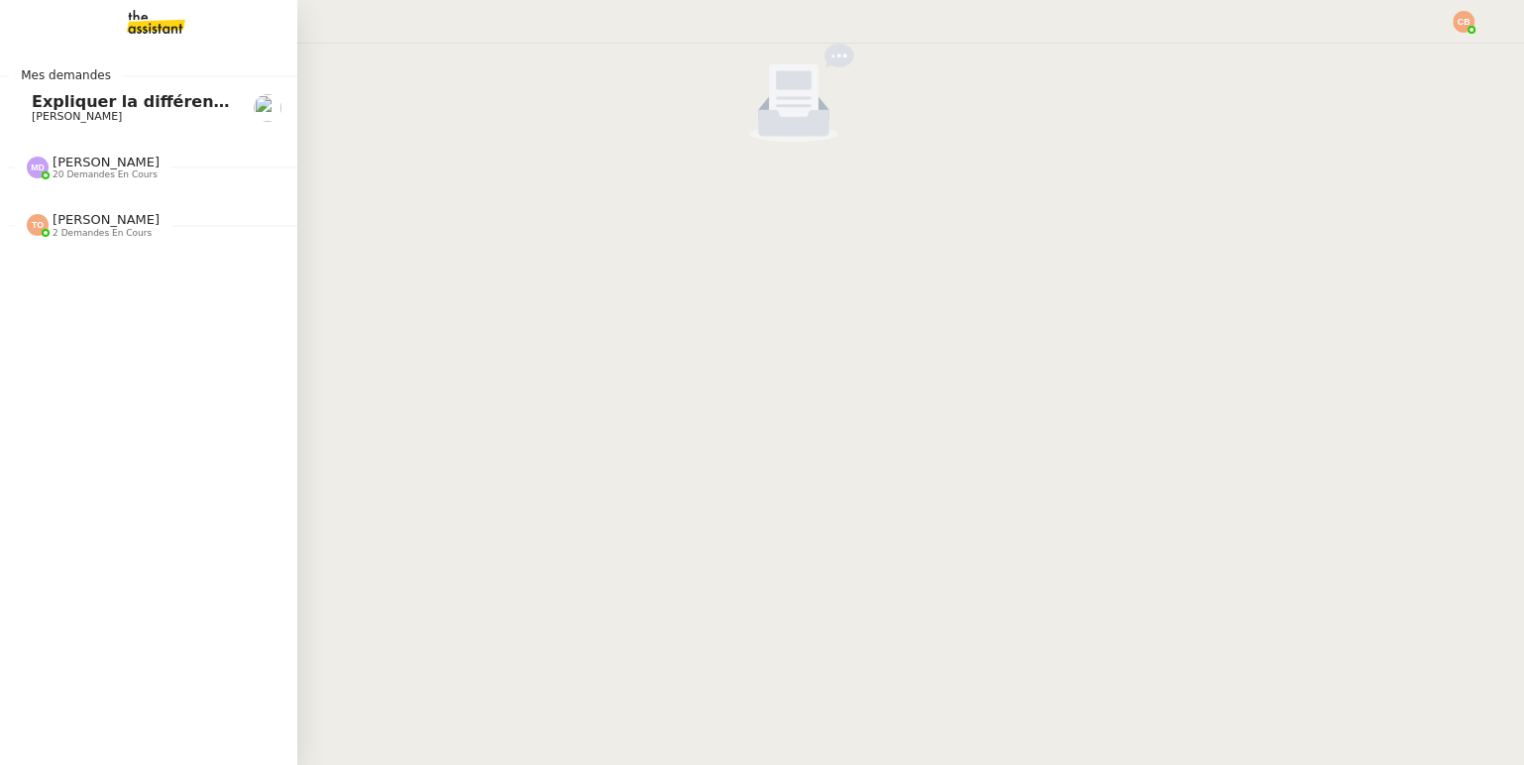
click at [68, 112] on span "[PERSON_NAME]" at bounding box center [77, 116] width 90 height 13
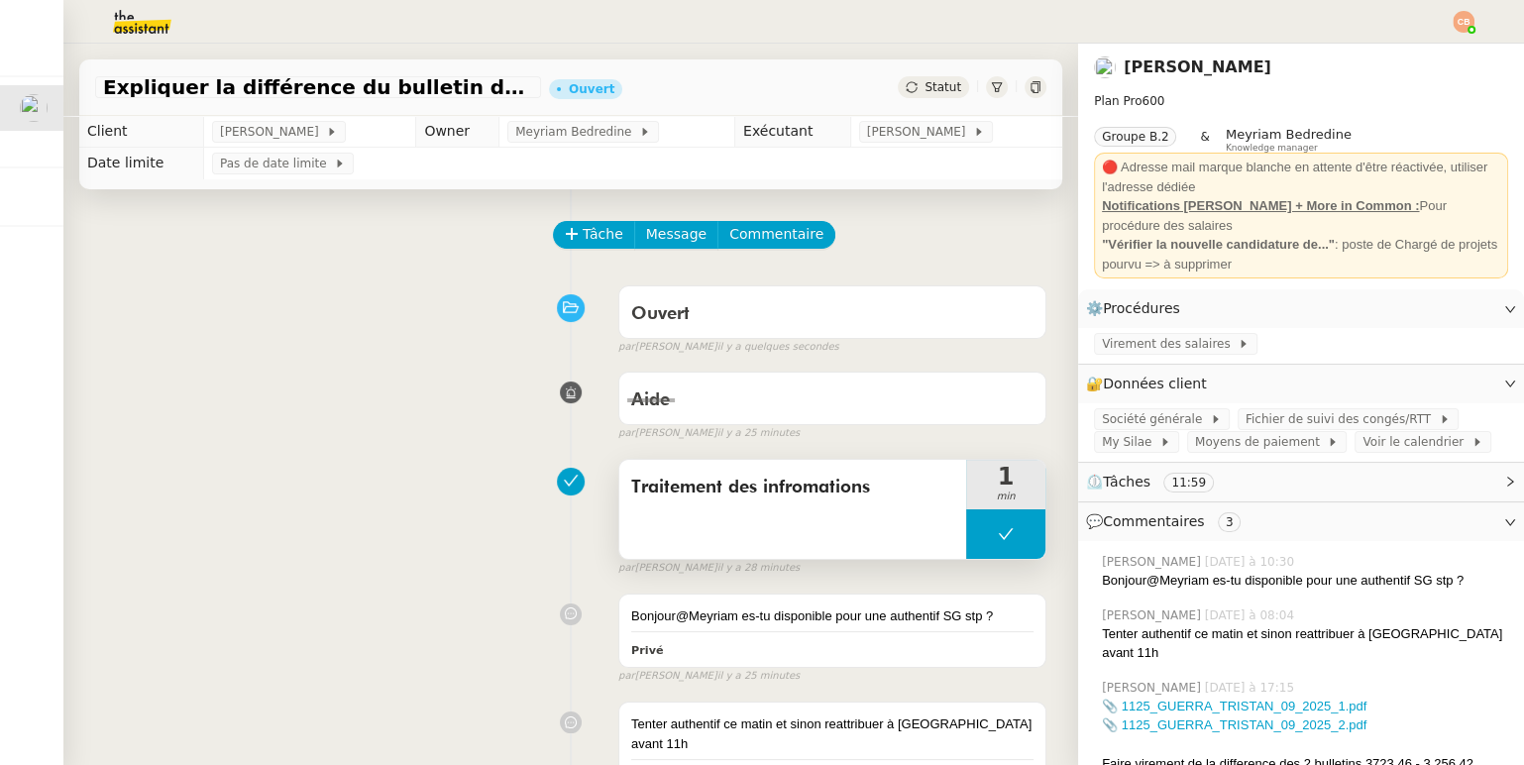
click at [981, 527] on button at bounding box center [1005, 534] width 79 height 50
click at [981, 527] on icon at bounding box center [986, 534] width 16 height 16
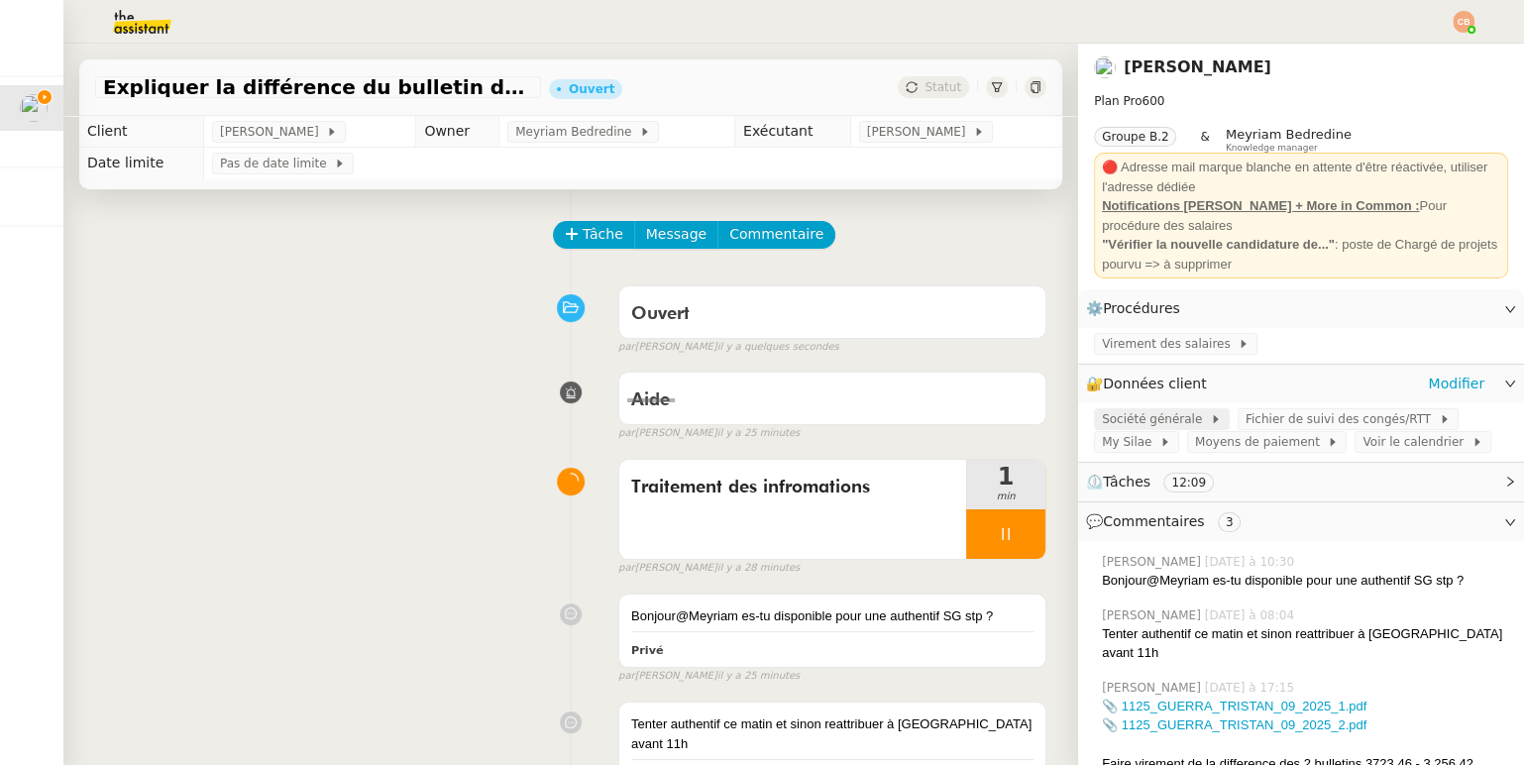
click at [1151, 414] on span "Société générale" at bounding box center [1156, 419] width 108 height 20
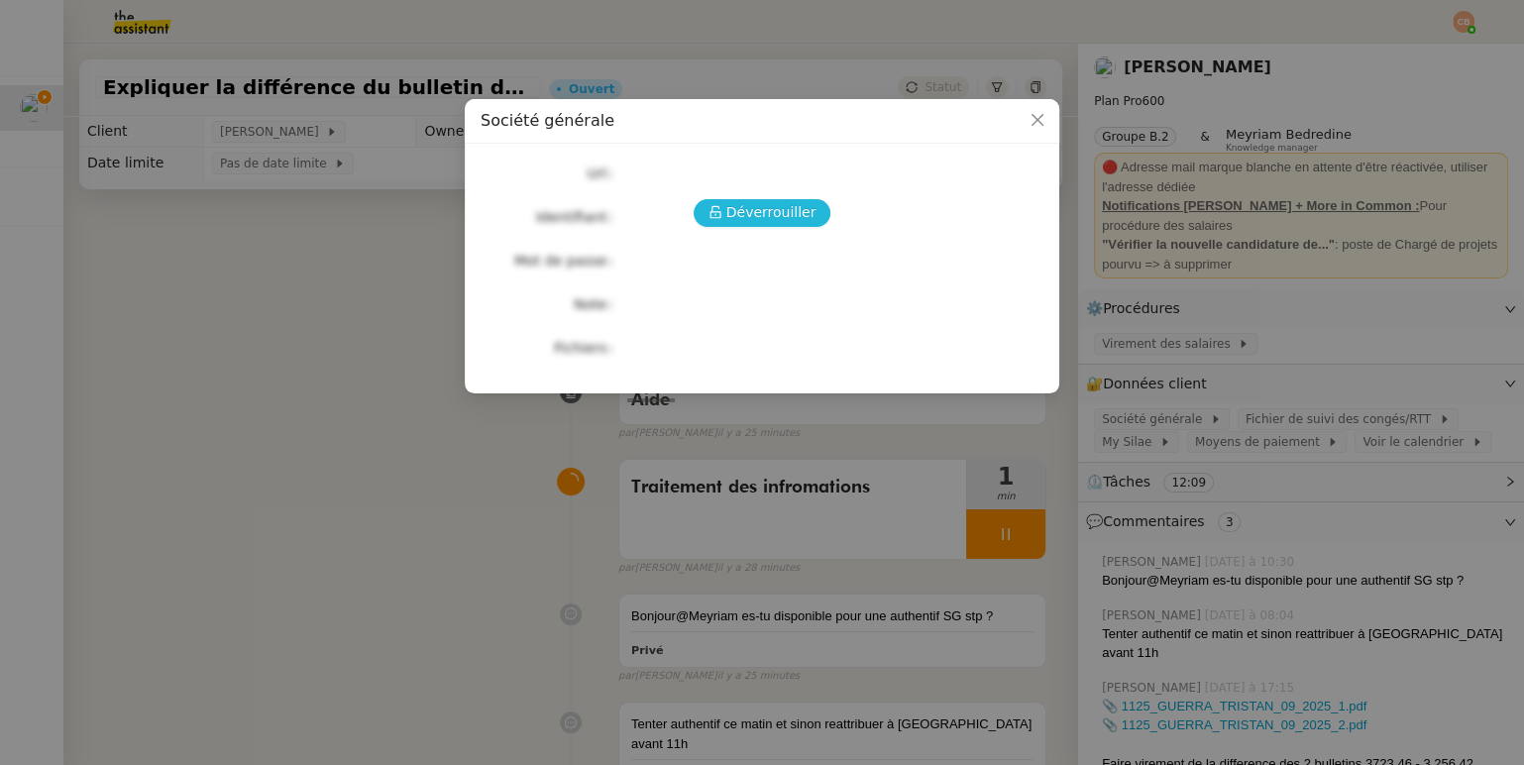
click at [767, 219] on span "Déverrouiller" at bounding box center [771, 212] width 90 height 23
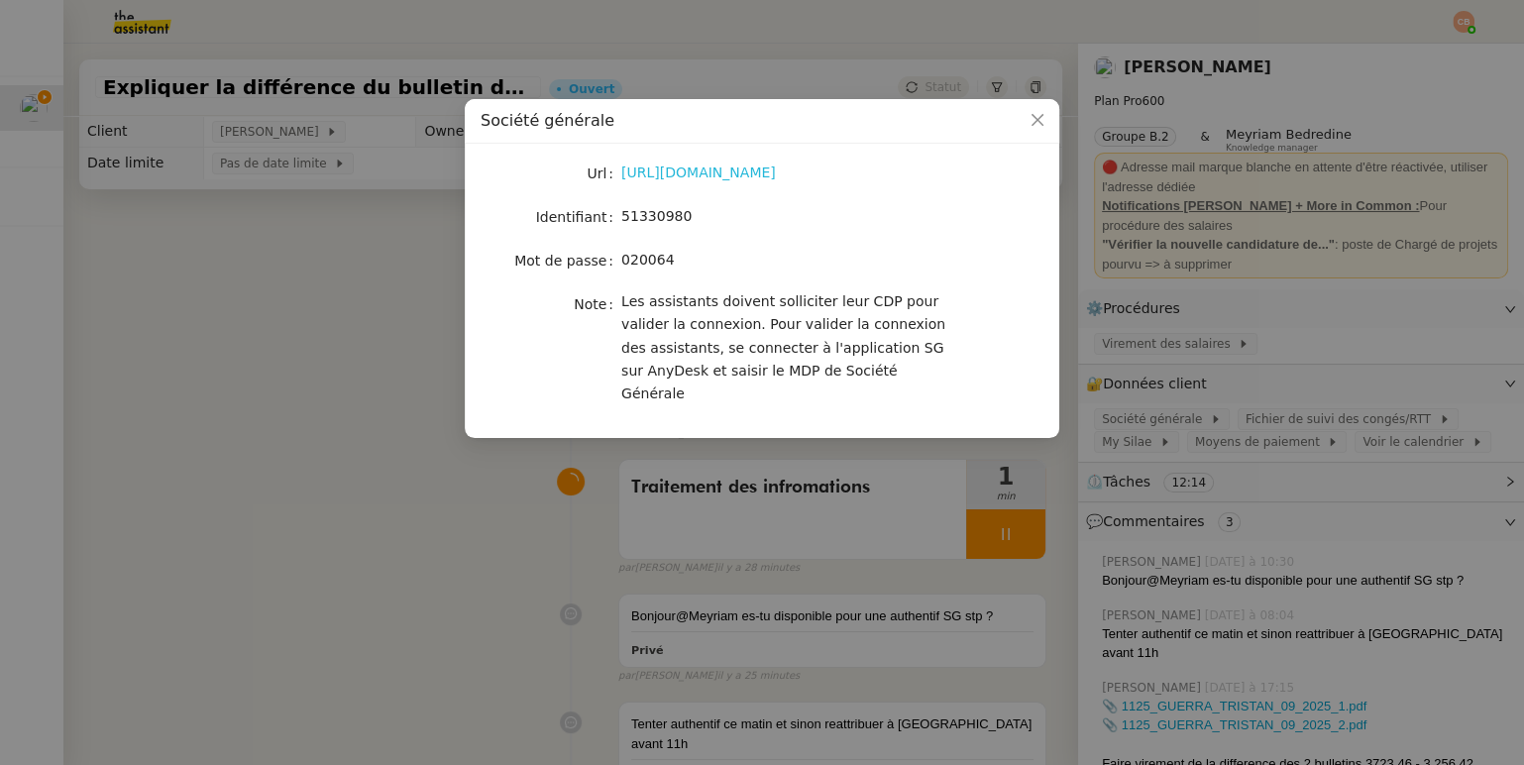
click at [728, 171] on link "[URL][DOMAIN_NAME]" at bounding box center [698, 173] width 155 height 16
drag, startPoint x: 623, startPoint y: 213, endPoint x: 761, endPoint y: 214, distance: 137.8
click at [761, 214] on div "51330980" at bounding box center [785, 216] width 328 height 23
copy span "51330980"
click at [313, 565] on nz-modal-container "Société générale Url [URL][DOMAIN_NAME] Identifiant 51330980 Mot de passe [SECU…" at bounding box center [762, 382] width 1524 height 765
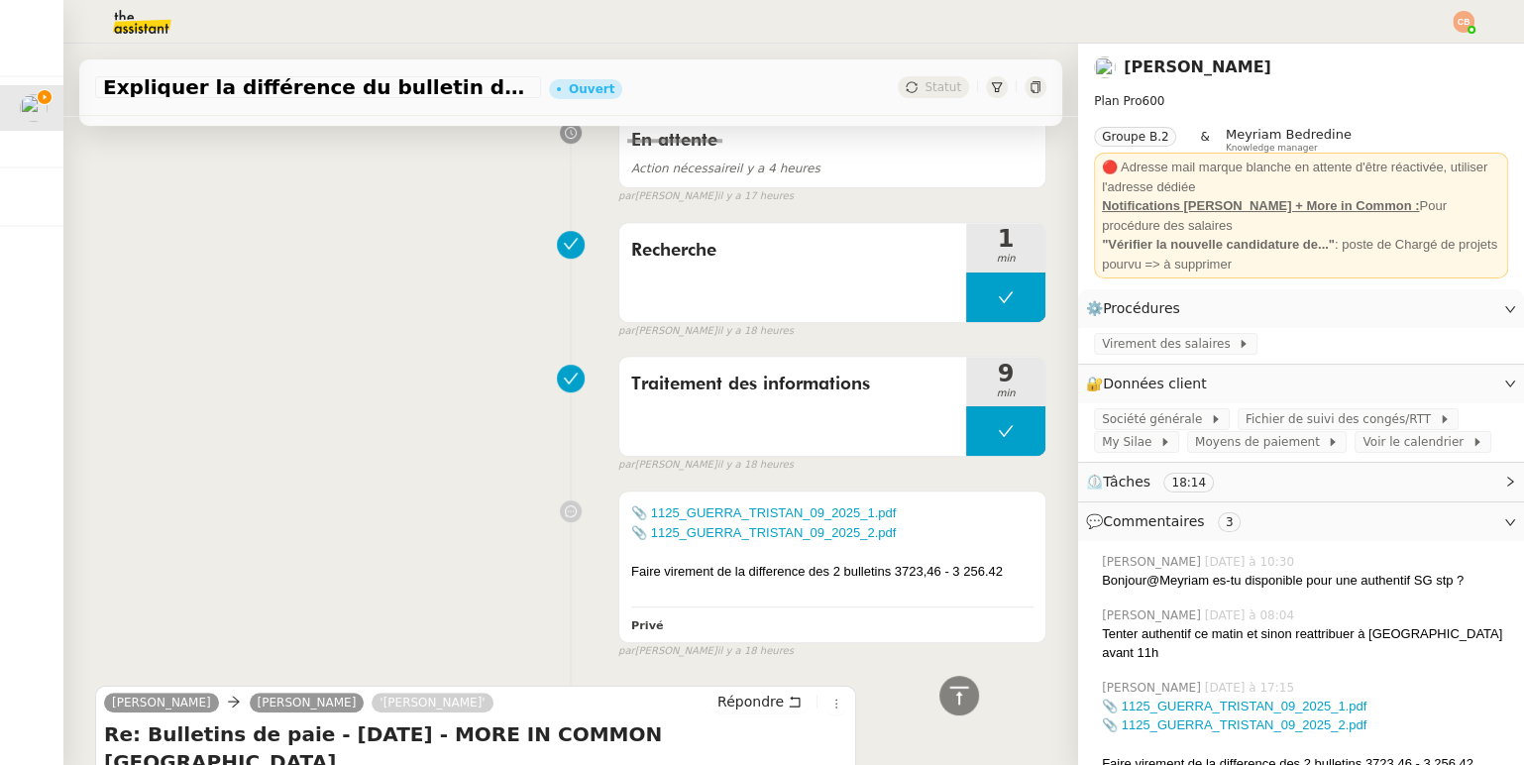
scroll to position [1027, 0]
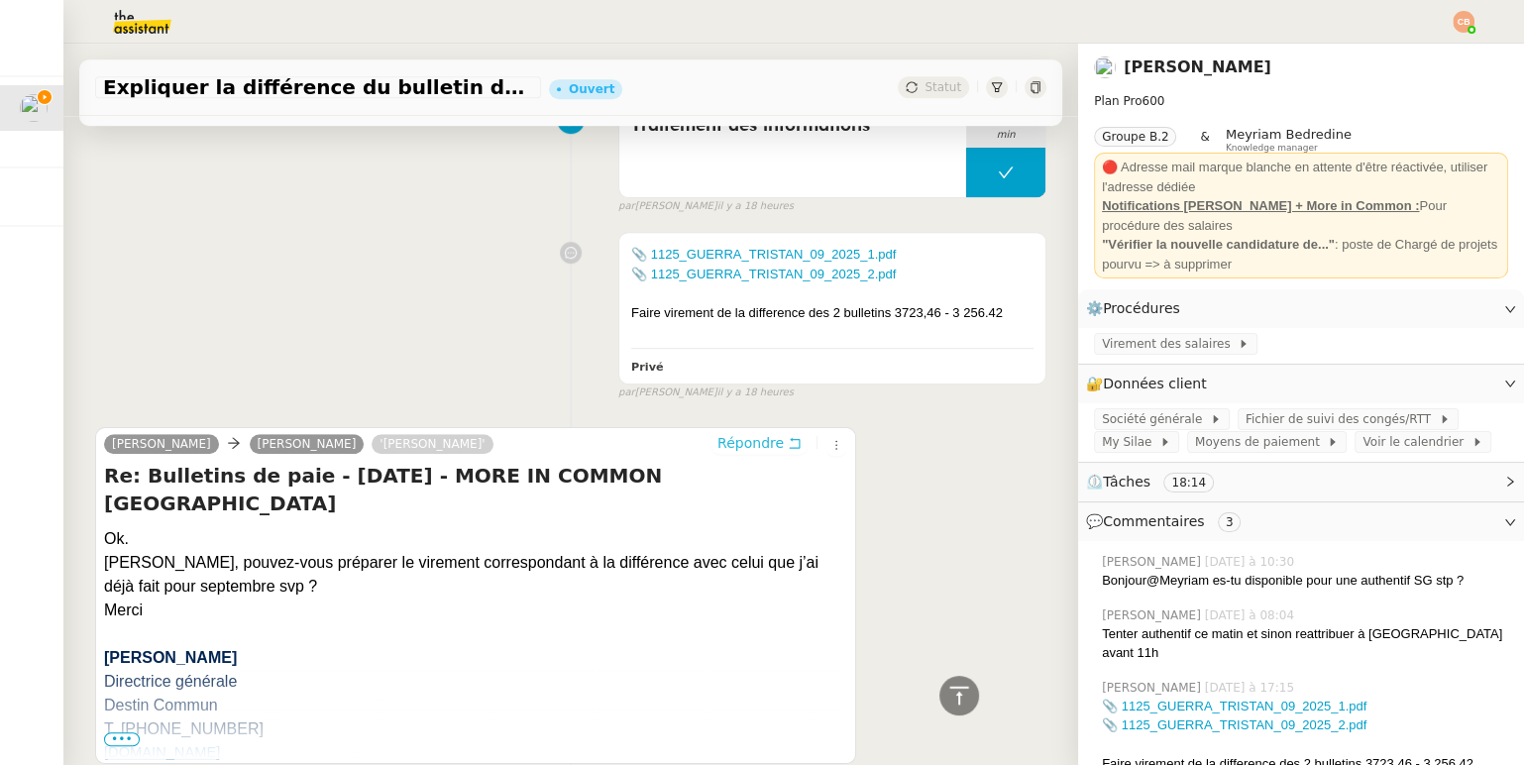
click at [741, 433] on span "Répondre" at bounding box center [751, 443] width 66 height 20
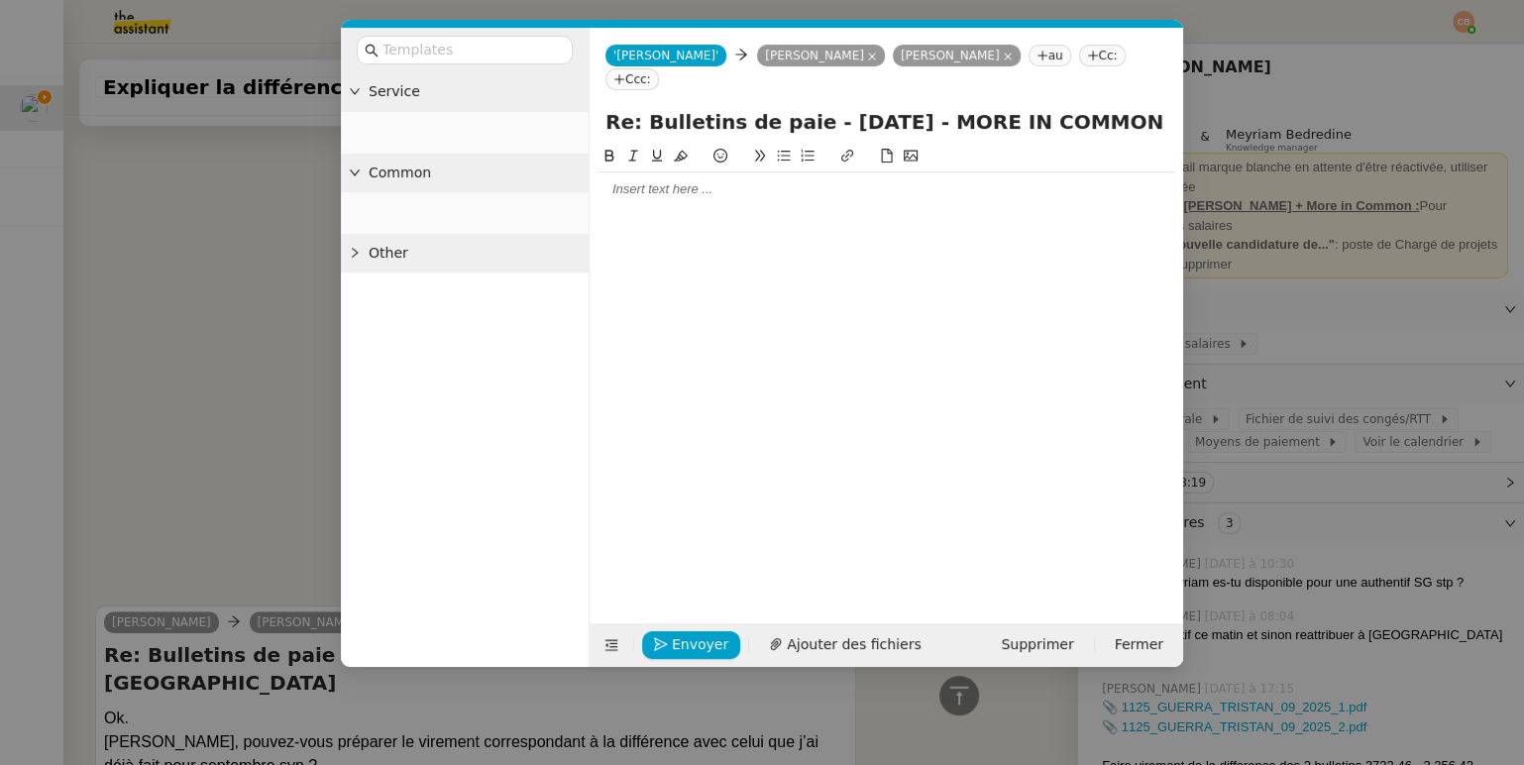
scroll to position [1176, 0]
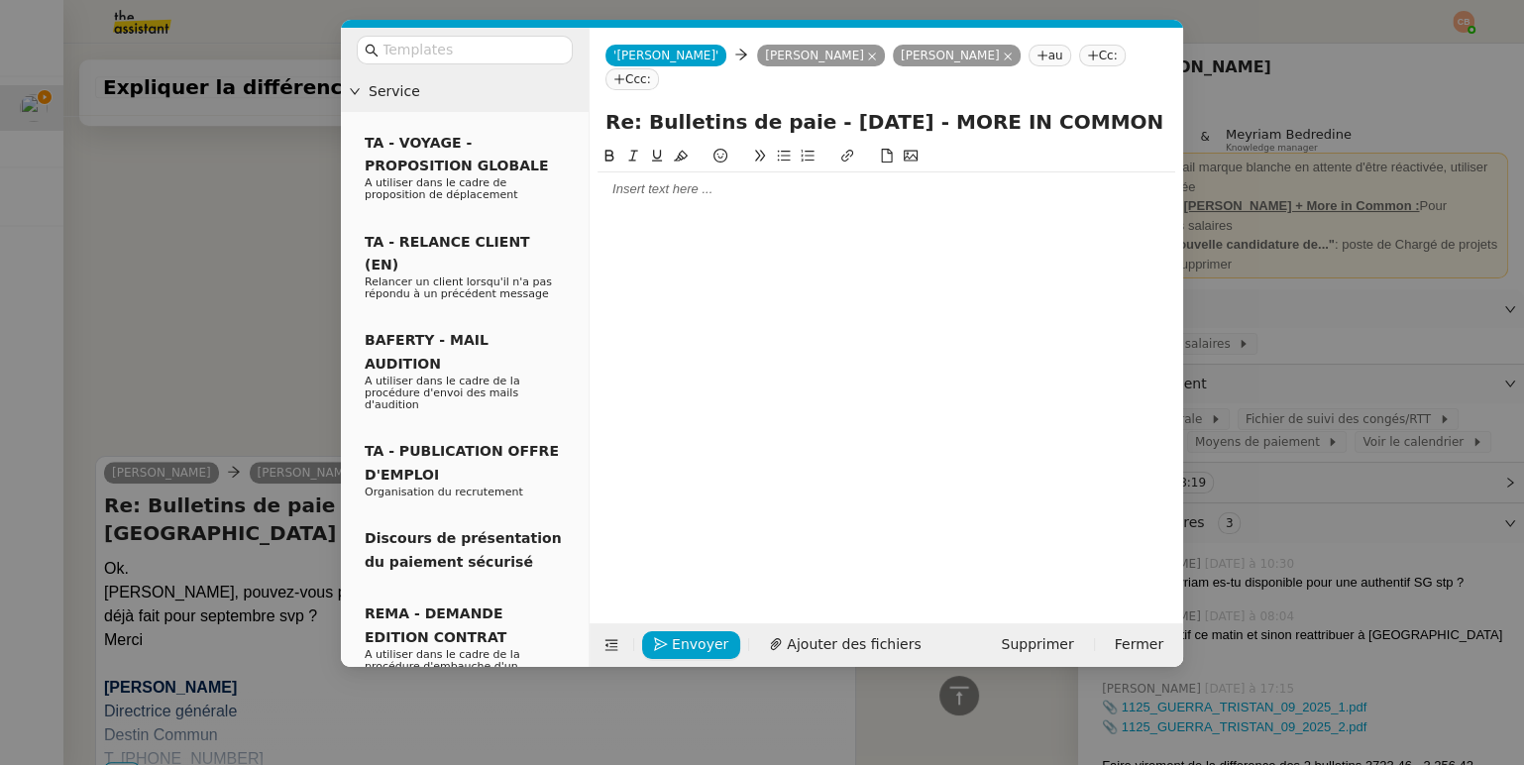
click at [663, 180] on div at bounding box center [887, 189] width 578 height 18
click at [704, 217] on div "J'ai fait le virement d'un montant de 467,04 €" at bounding box center [887, 226] width 578 height 18
click at [938, 217] on div "J'ai fait le virement pour Tristan d'un montant de 467,04 €" at bounding box center [887, 226] width 578 height 18
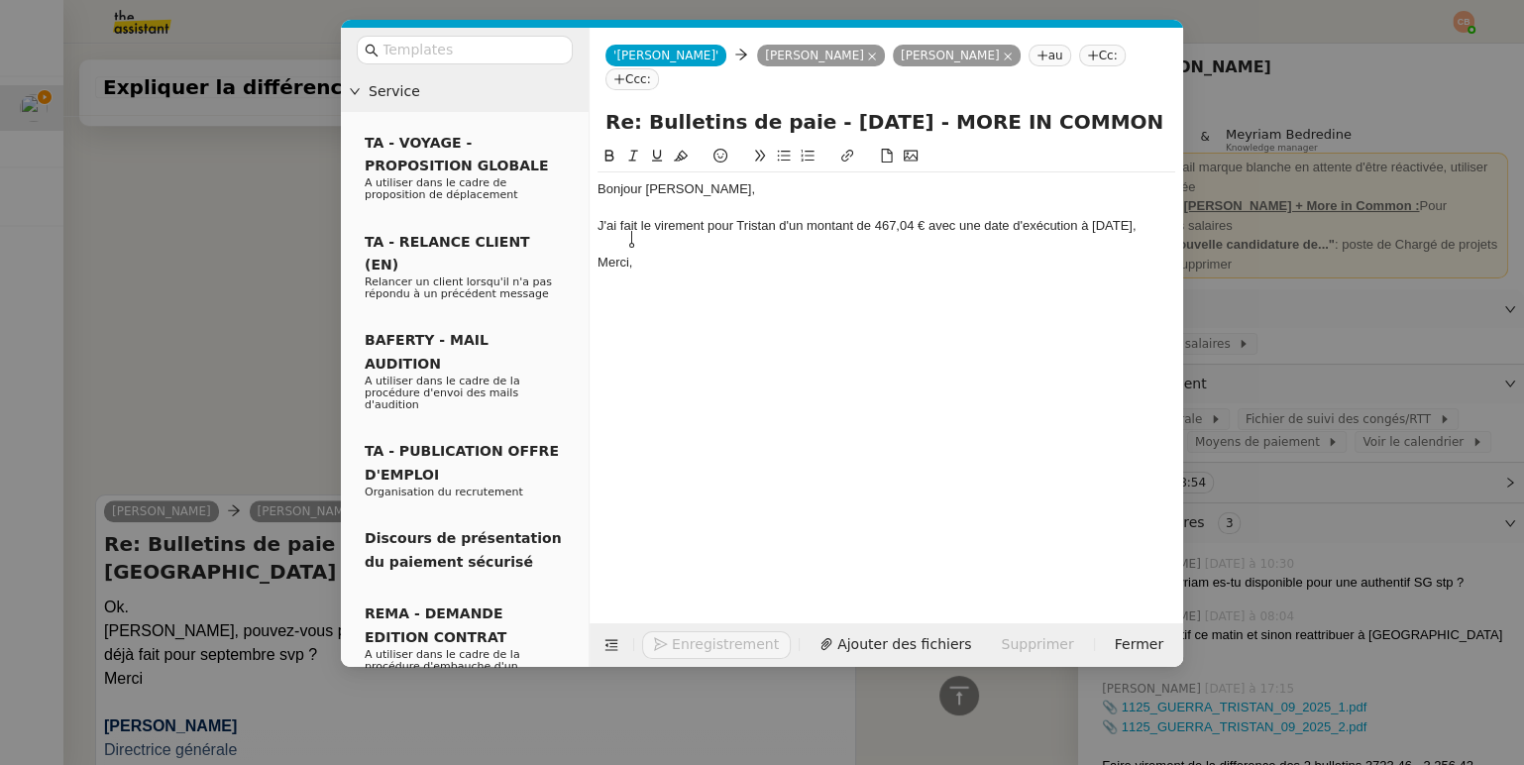
scroll to position [1274, 0]
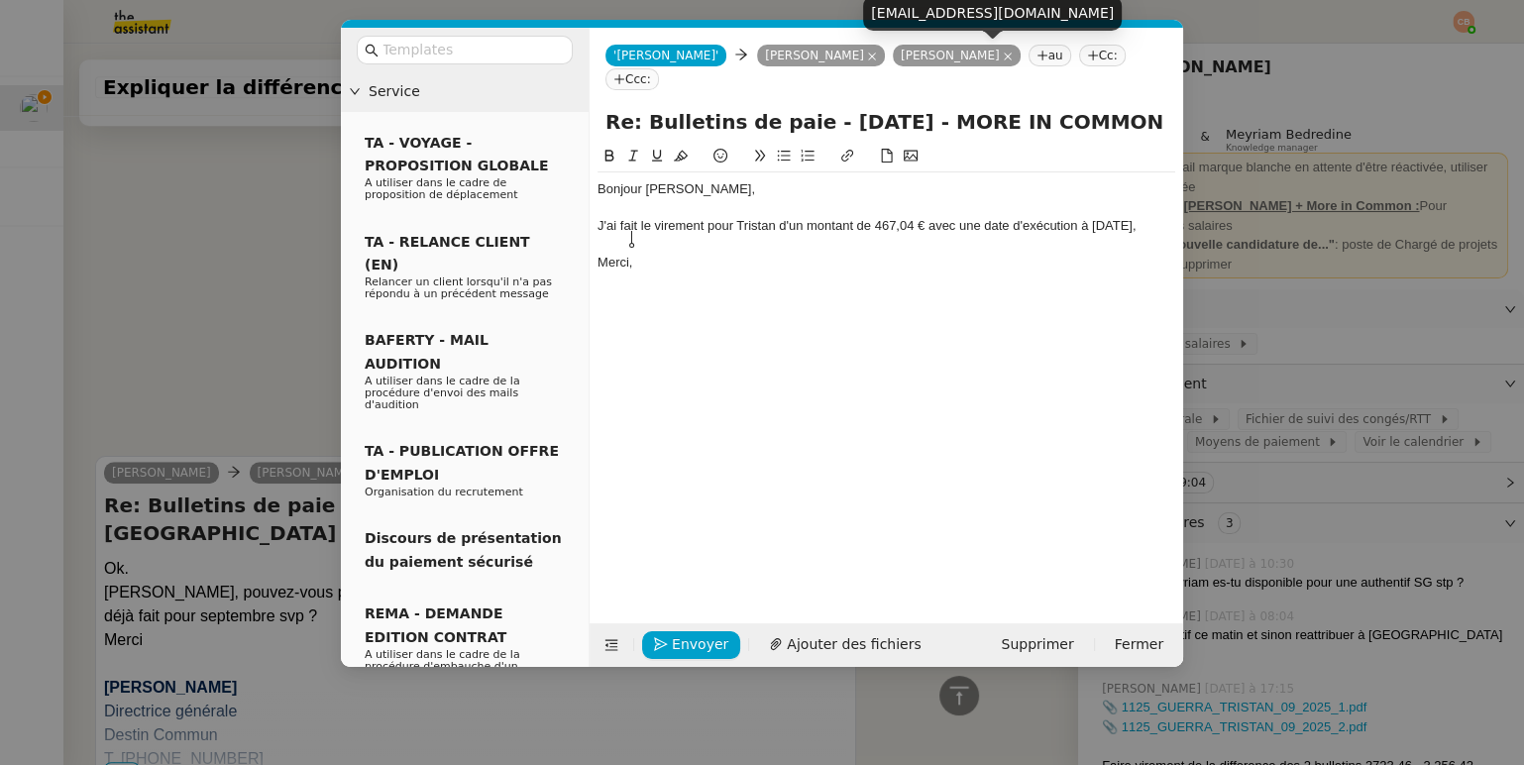
click at [1004, 54] on icon at bounding box center [1008, 57] width 8 height 8
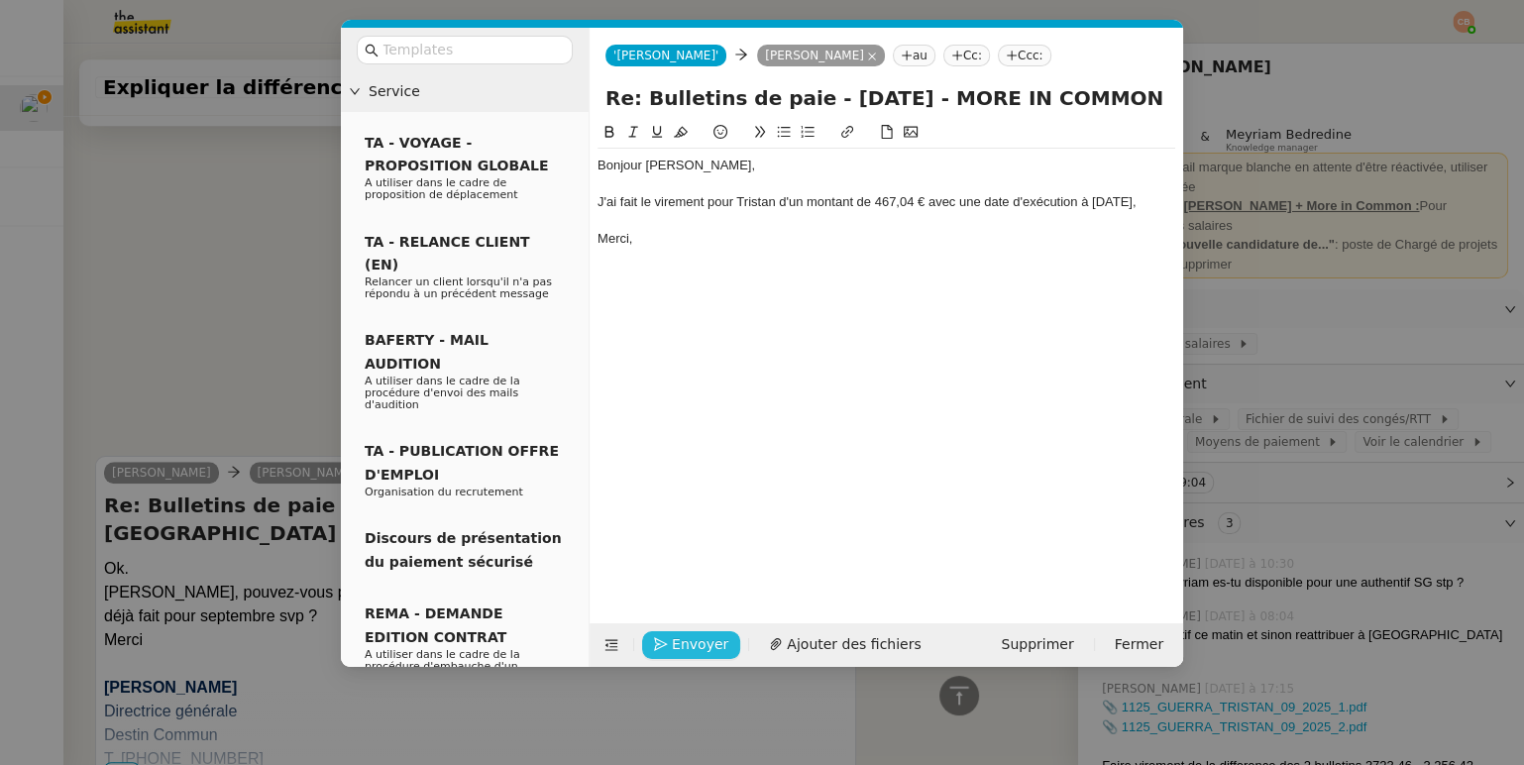
click at [661, 646] on icon "button" at bounding box center [661, 644] width 14 height 14
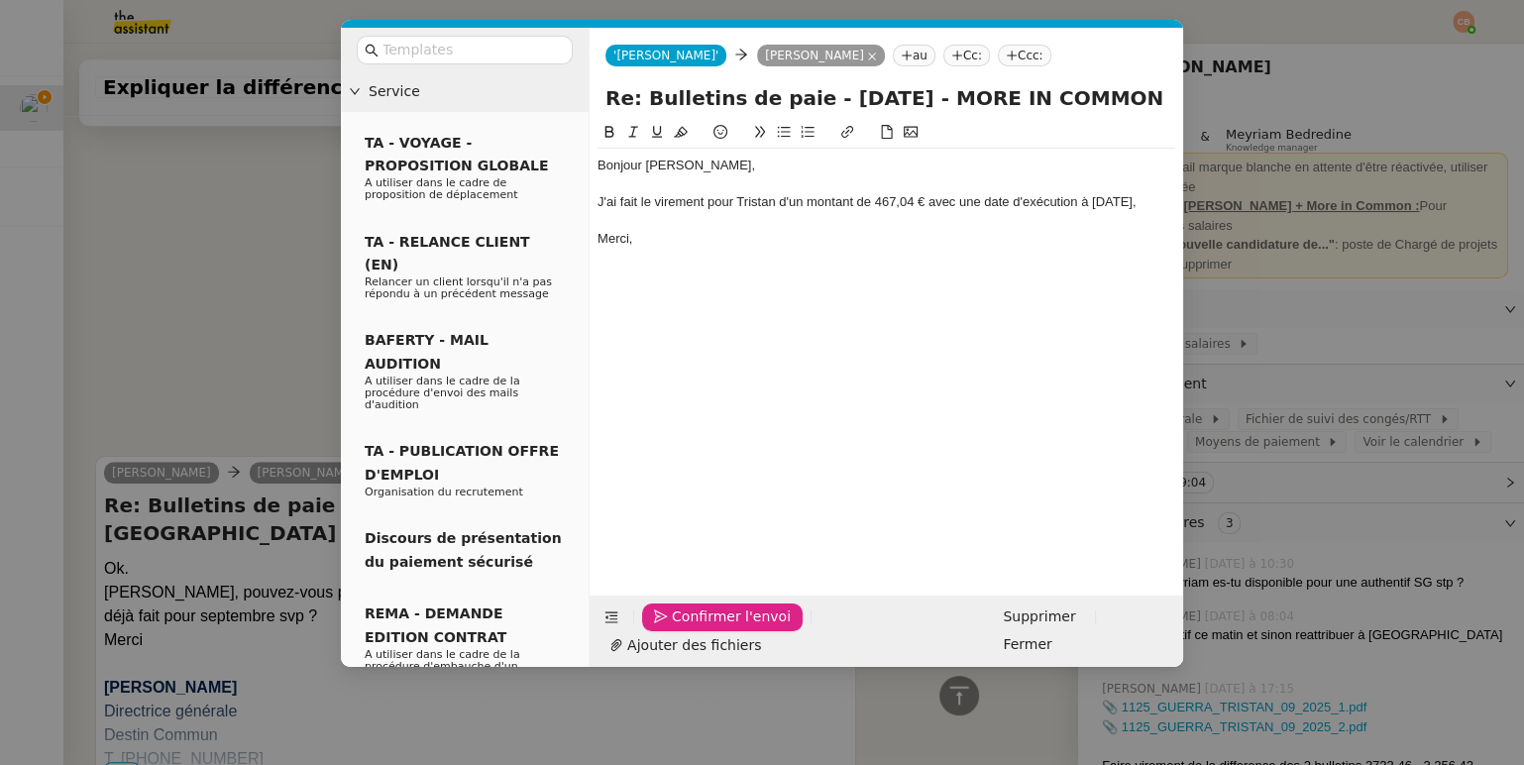
click at [661, 623] on icon "button" at bounding box center [661, 617] width 14 height 14
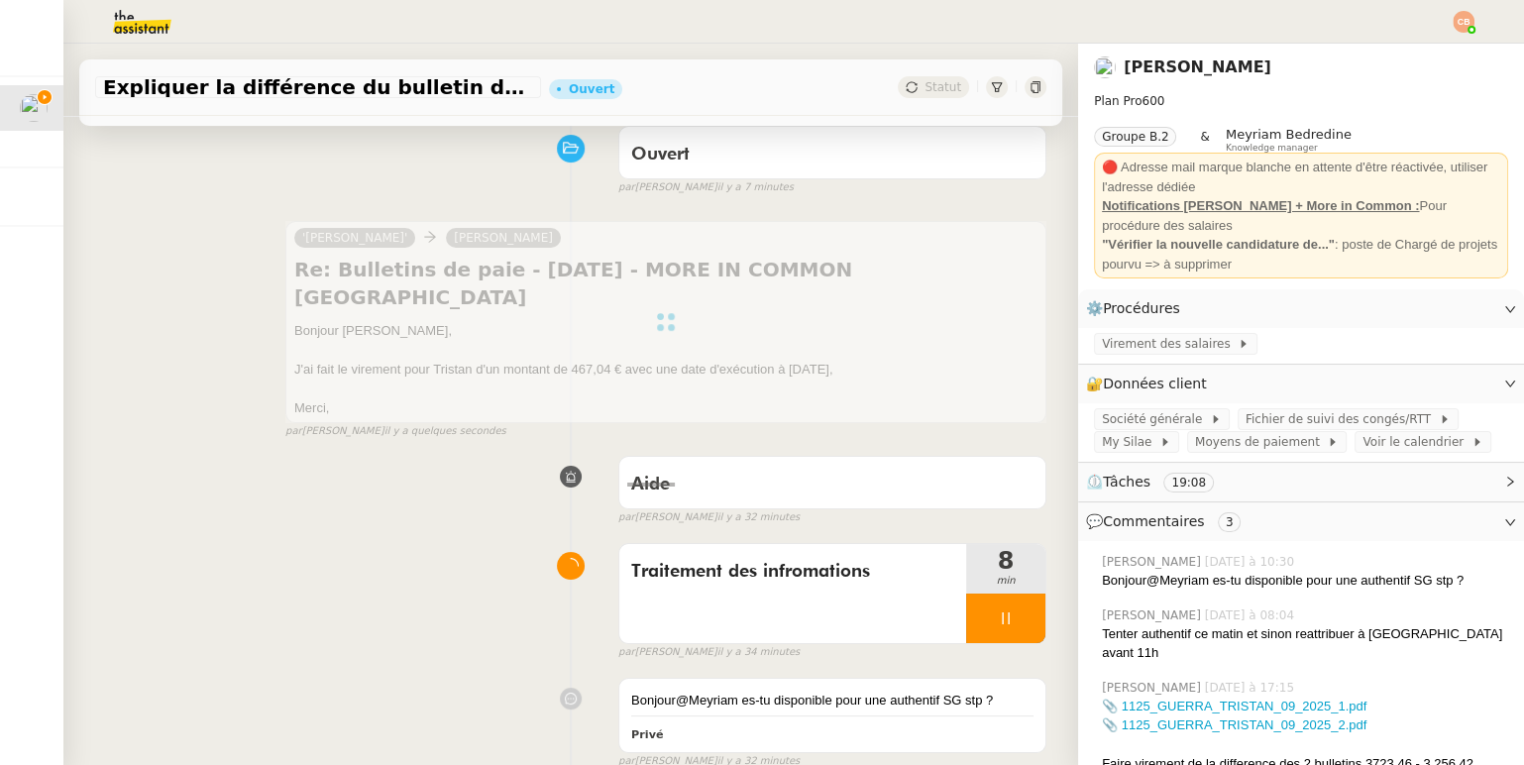
scroll to position [402, 0]
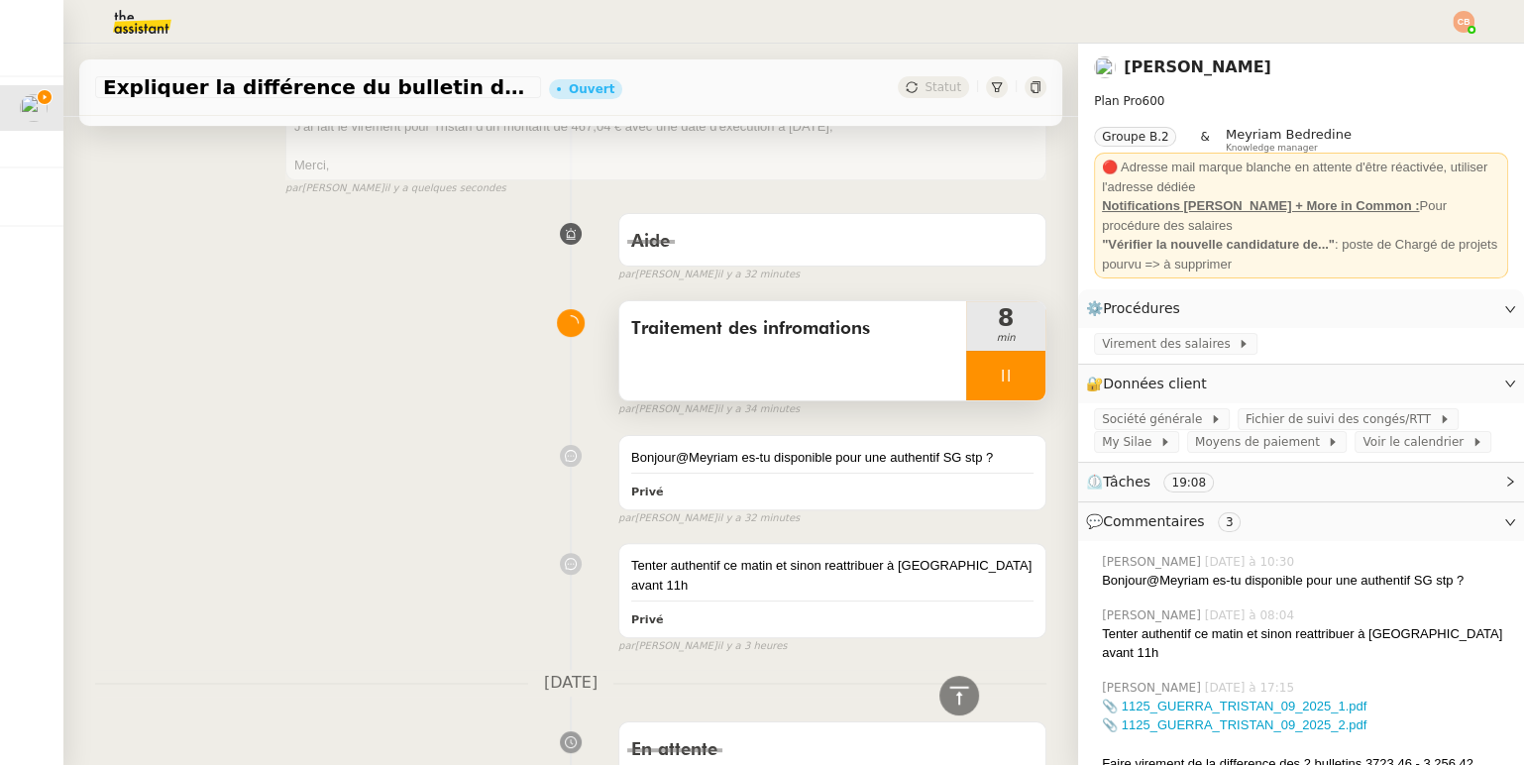
click at [1007, 367] on div at bounding box center [1005, 376] width 79 height 50
click at [1020, 359] on button at bounding box center [1026, 376] width 40 height 50
click at [798, 353] on div "Traitement des infromations" at bounding box center [792, 350] width 347 height 99
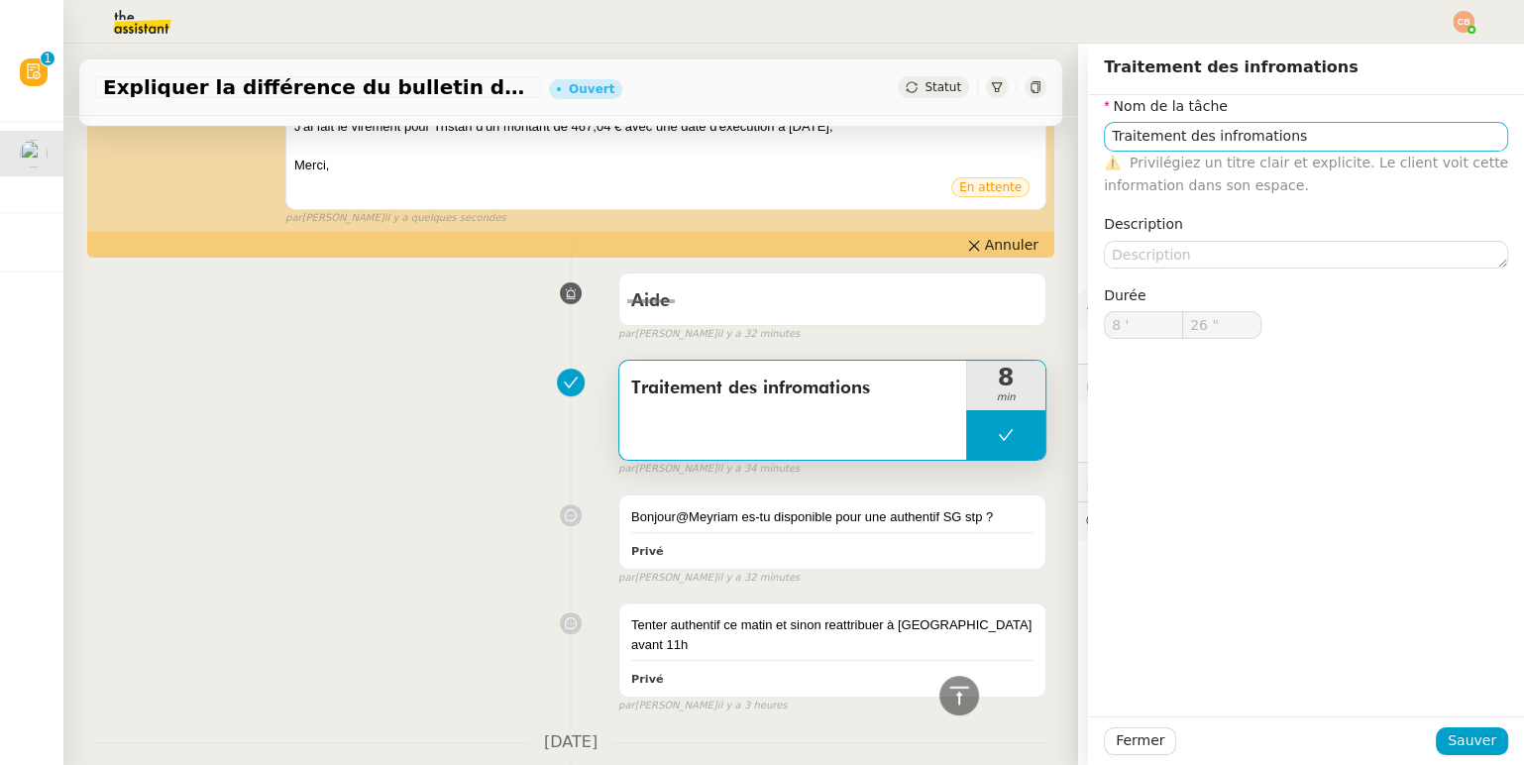
type input "Traitement des infromations"
type input "8 '"
type input "26 ""
type input "Traitement des infromations"
type input "8 '"
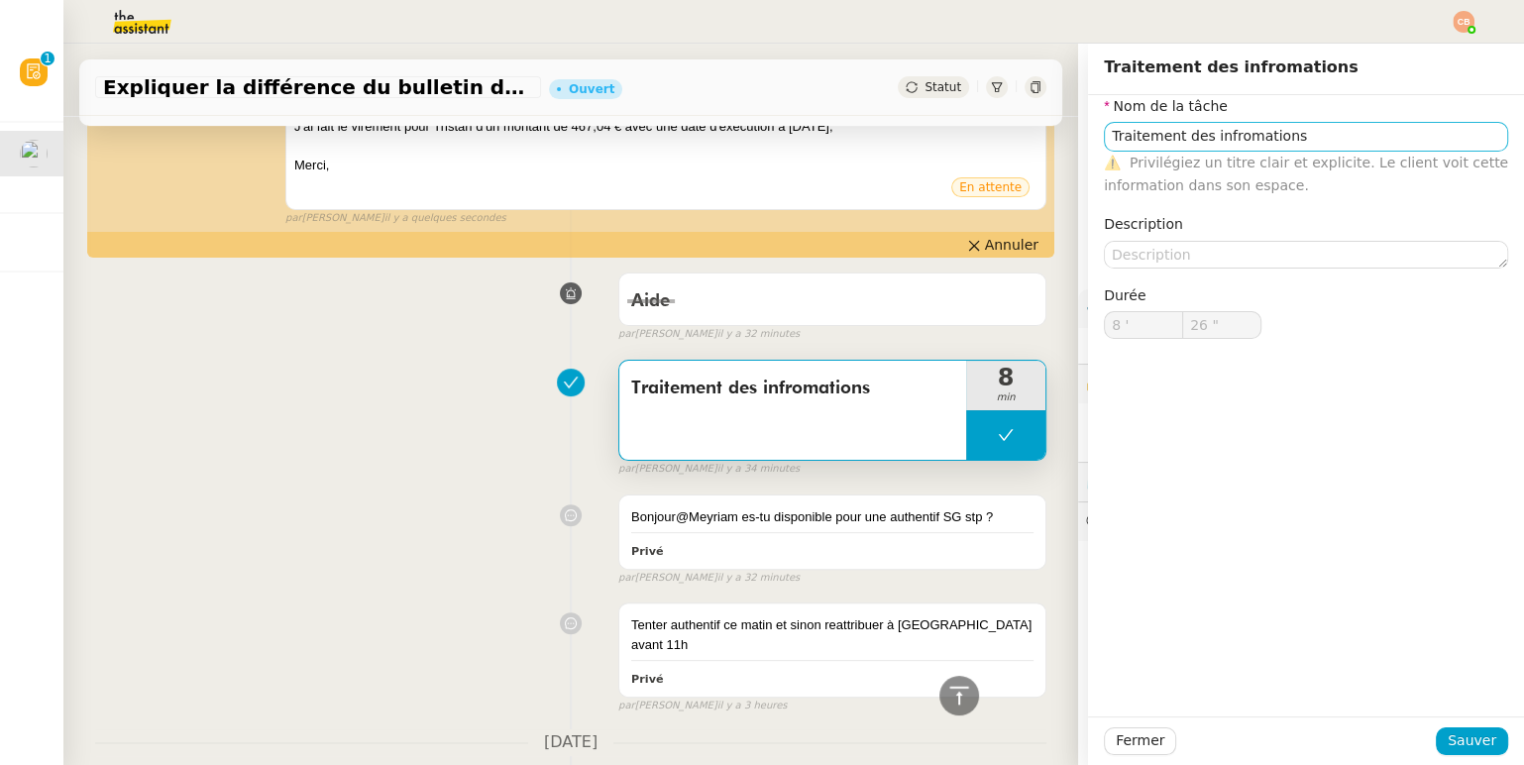
type input "26 ""
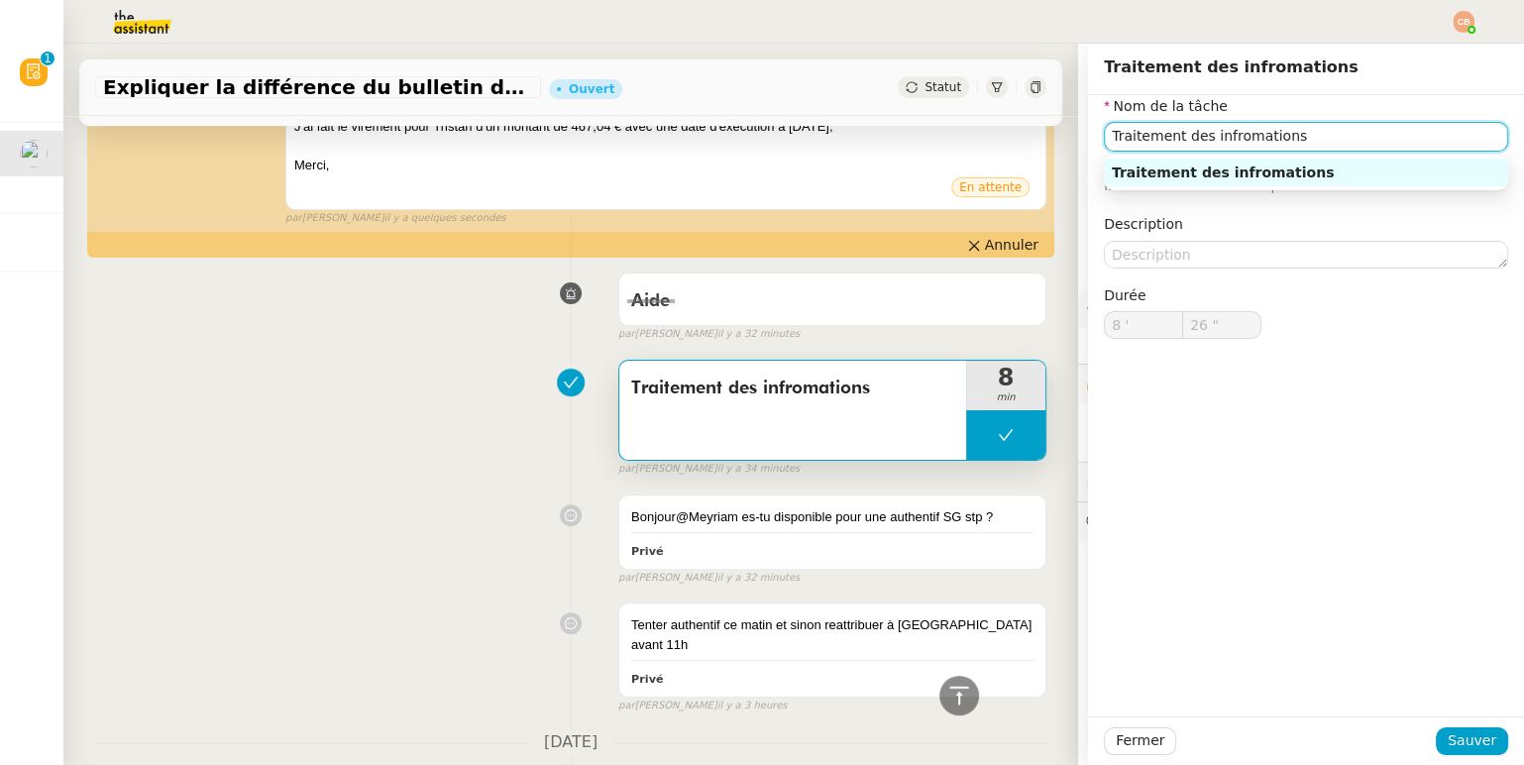
drag, startPoint x: 1315, startPoint y: 133, endPoint x: 1074, endPoint y: 126, distance: 240.9
click at [1074, 126] on app-ticket "Expliquer la différence du bulletin de salaire Ouvert Statut Client [PERSON_NAM…" at bounding box center [793, 405] width 1461 height 722
click at [1212, 176] on div "Preparation virement" at bounding box center [1306, 173] width 389 height 18
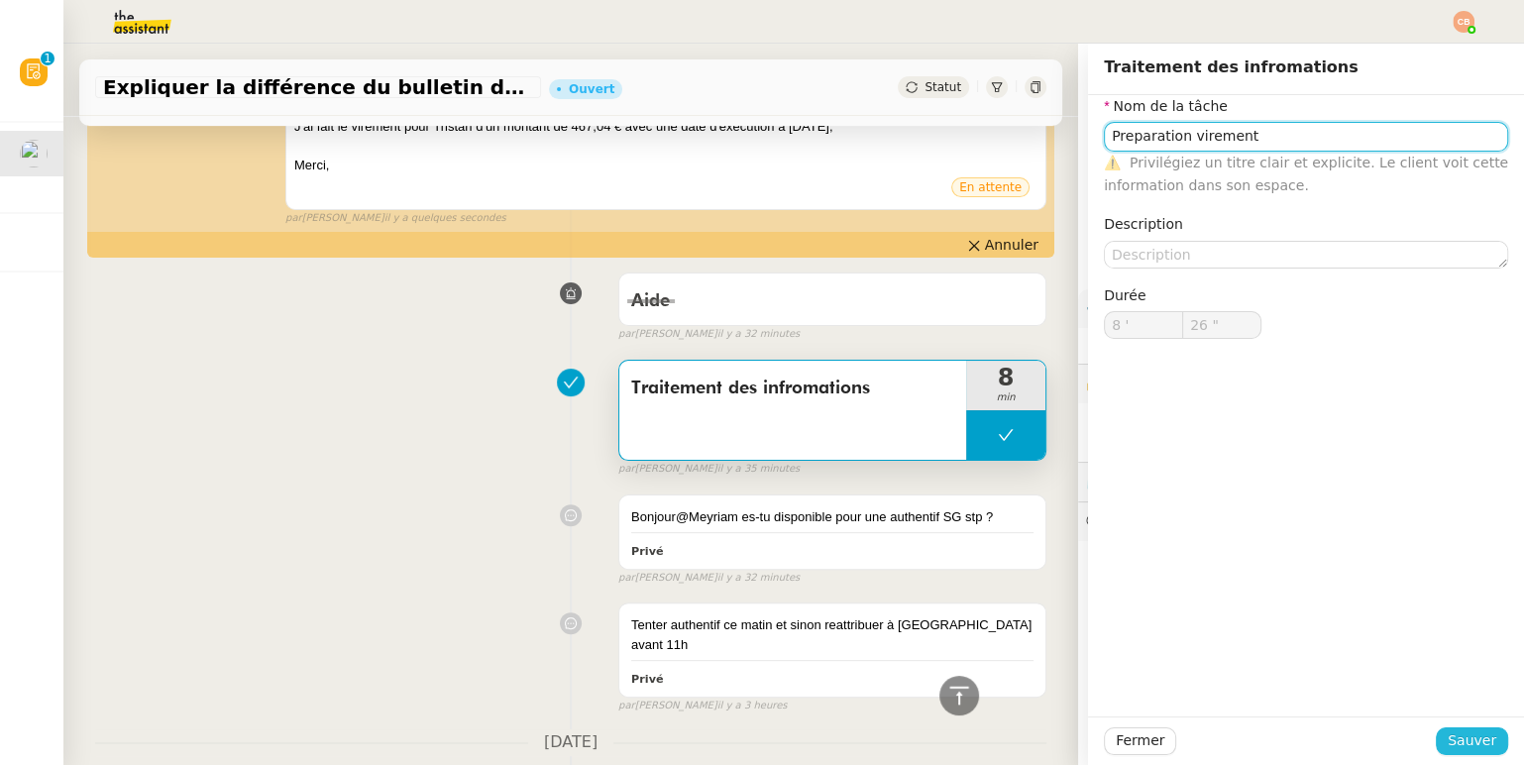
type input "Preparation virement"
click at [1471, 744] on span "Sauver" at bounding box center [1472, 740] width 49 height 23
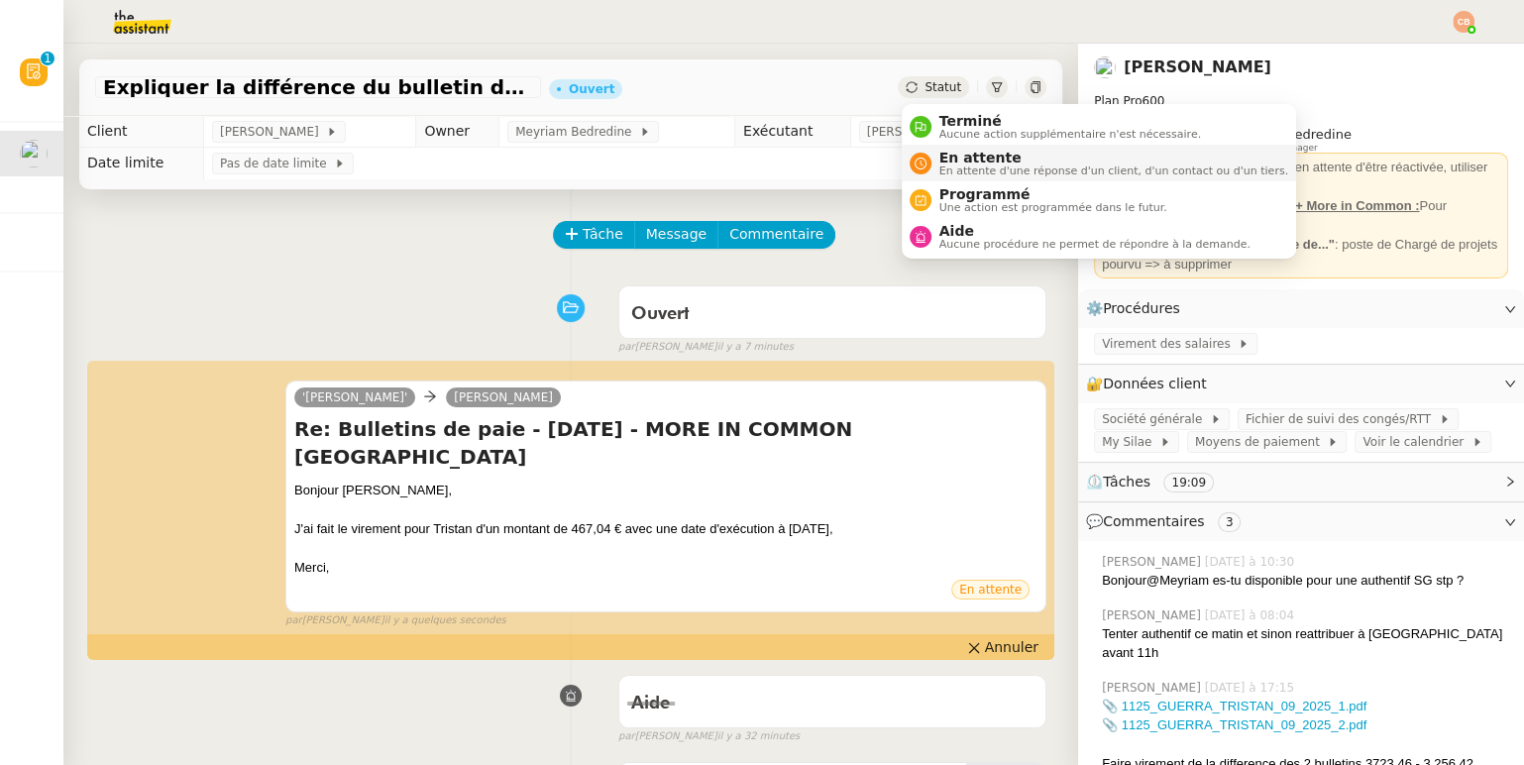
click at [951, 168] on span "En attente d'une réponse d'un client, d'un contact ou d'un tiers." at bounding box center [1114, 171] width 349 height 11
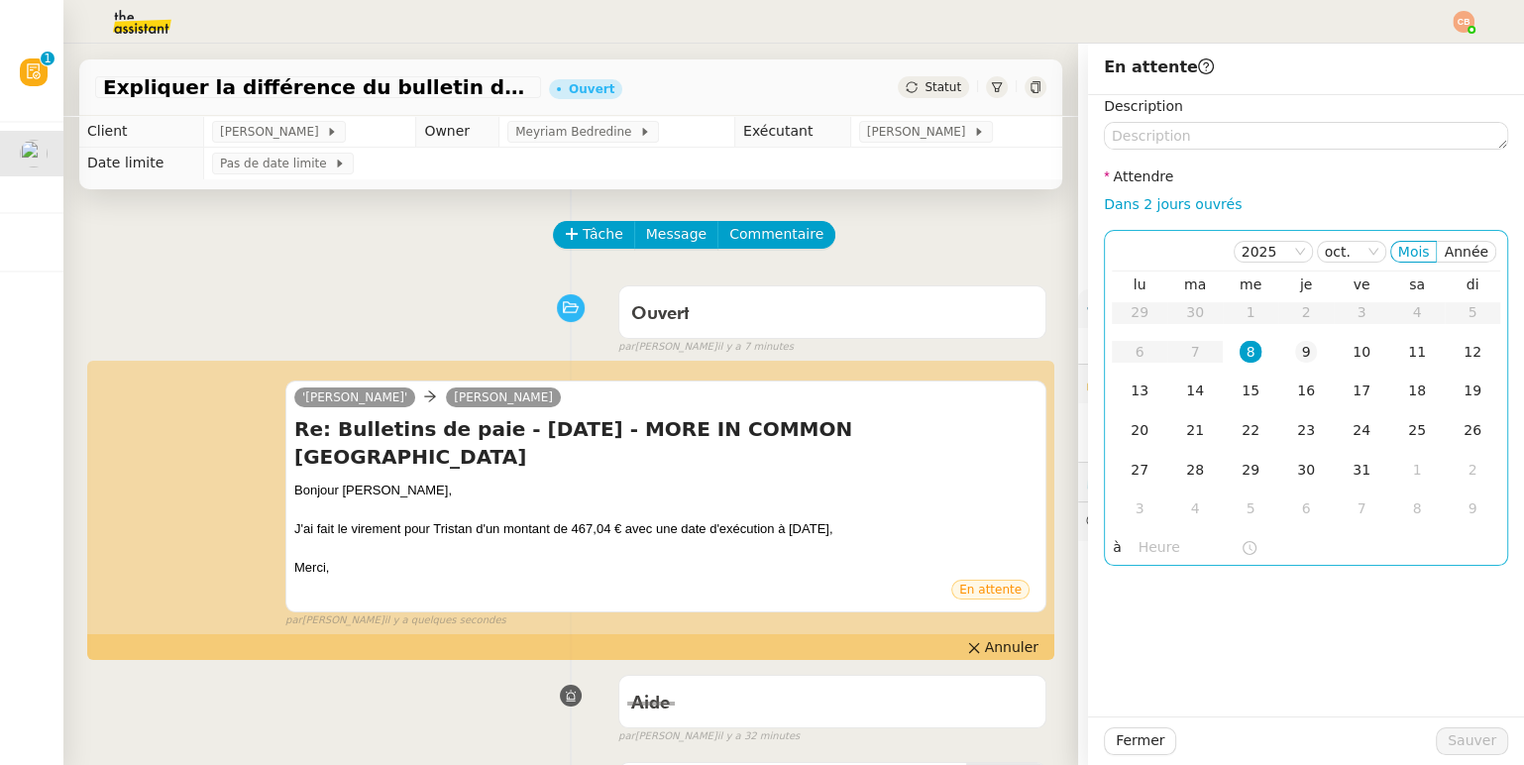
click at [1310, 350] on div "9" at bounding box center [1306, 352] width 22 height 22
click at [1161, 551] on input "text" at bounding box center [1190, 547] width 102 height 23
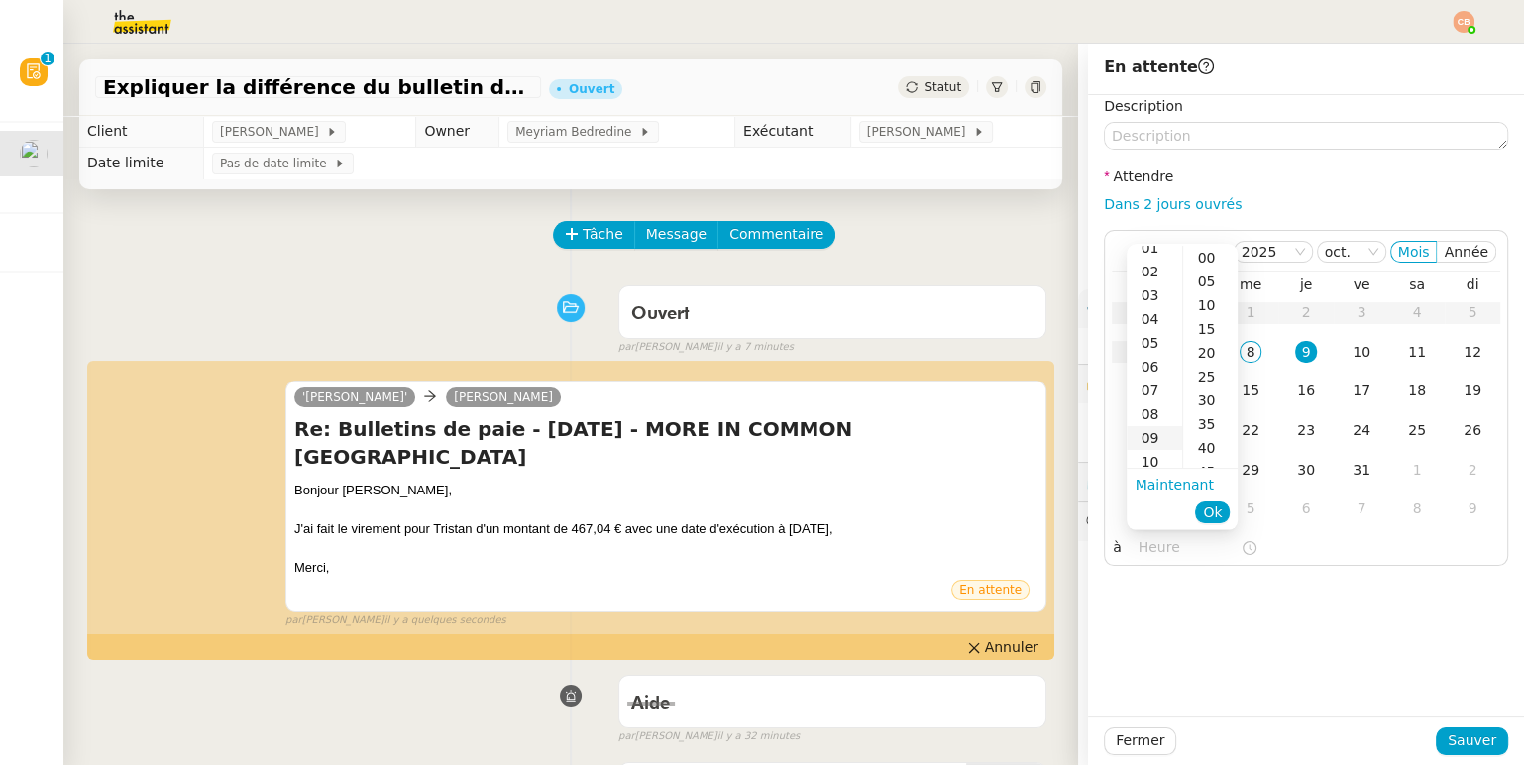
click at [1149, 432] on div "09" at bounding box center [1155, 438] width 56 height 24
click at [1194, 266] on div "00" at bounding box center [1210, 258] width 55 height 24
type input "09:00"
click at [1310, 650] on div "Description Attendre Dans 2 jours ouvrés [DATE] Mois Année lu ma me je ve sa di…" at bounding box center [1306, 405] width 436 height 621
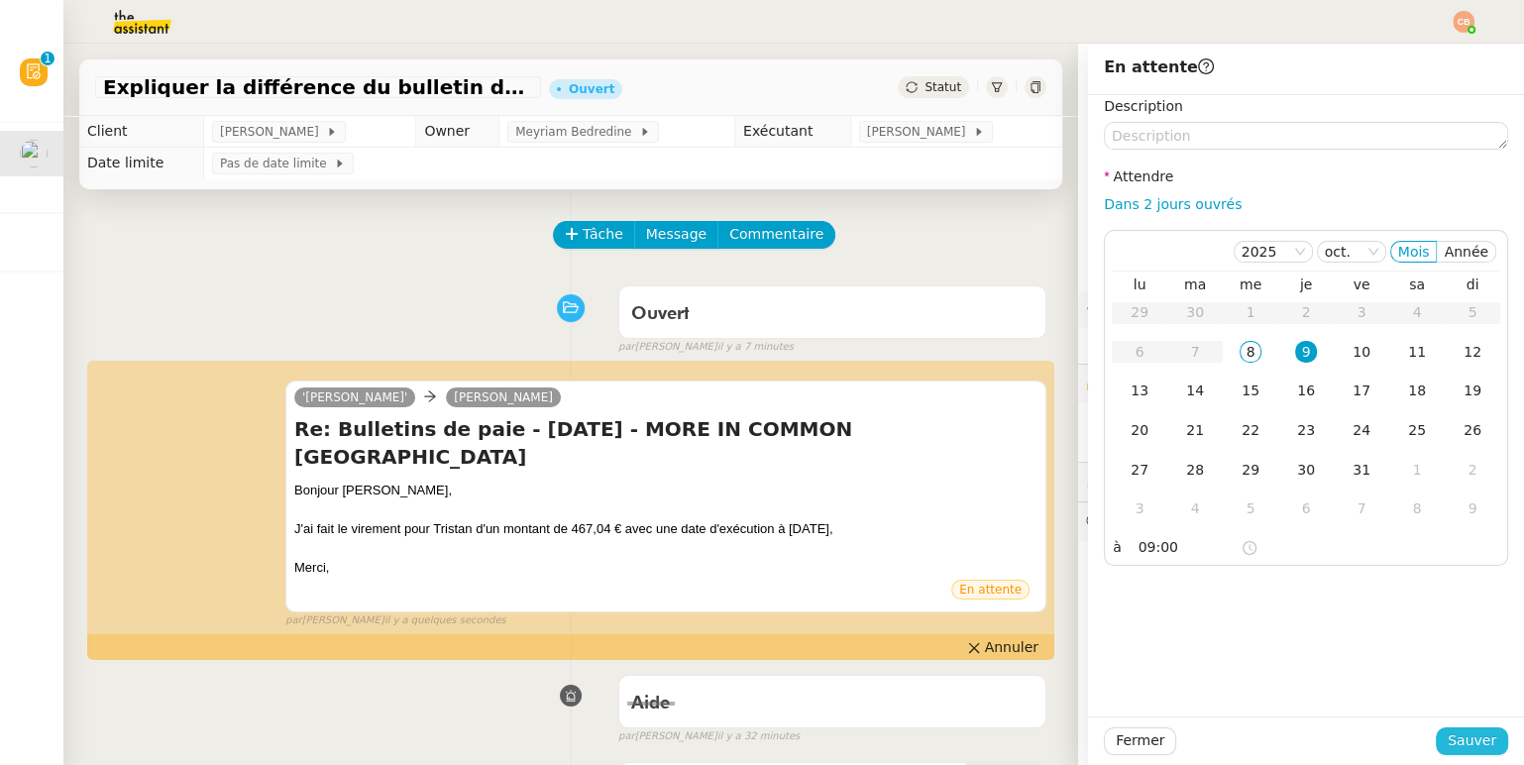
click at [1494, 736] on span "Sauver" at bounding box center [1472, 740] width 49 height 23
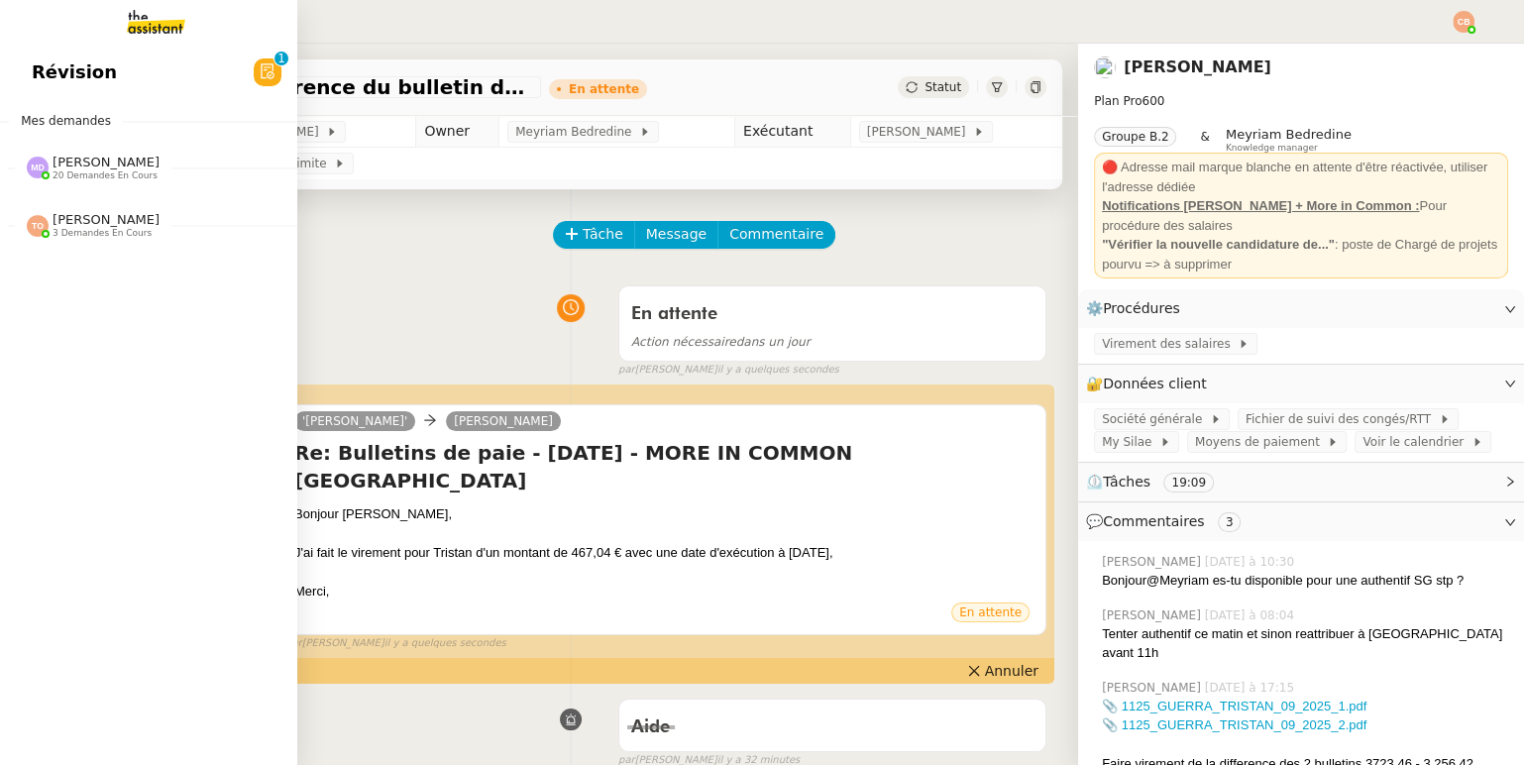
click at [56, 72] on span "Révision" at bounding box center [74, 72] width 85 height 30
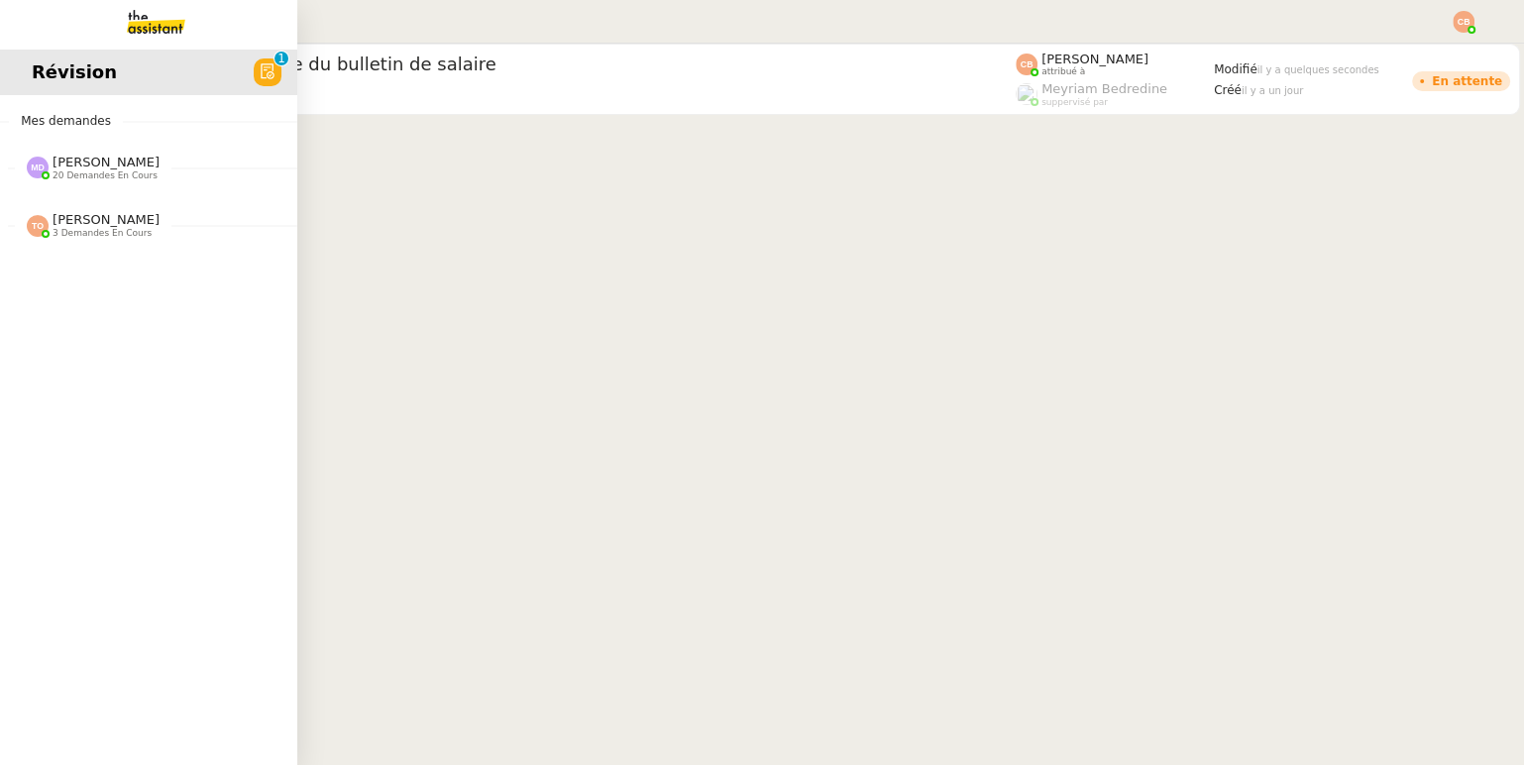
click at [87, 158] on span "[PERSON_NAME]" at bounding box center [106, 162] width 107 height 15
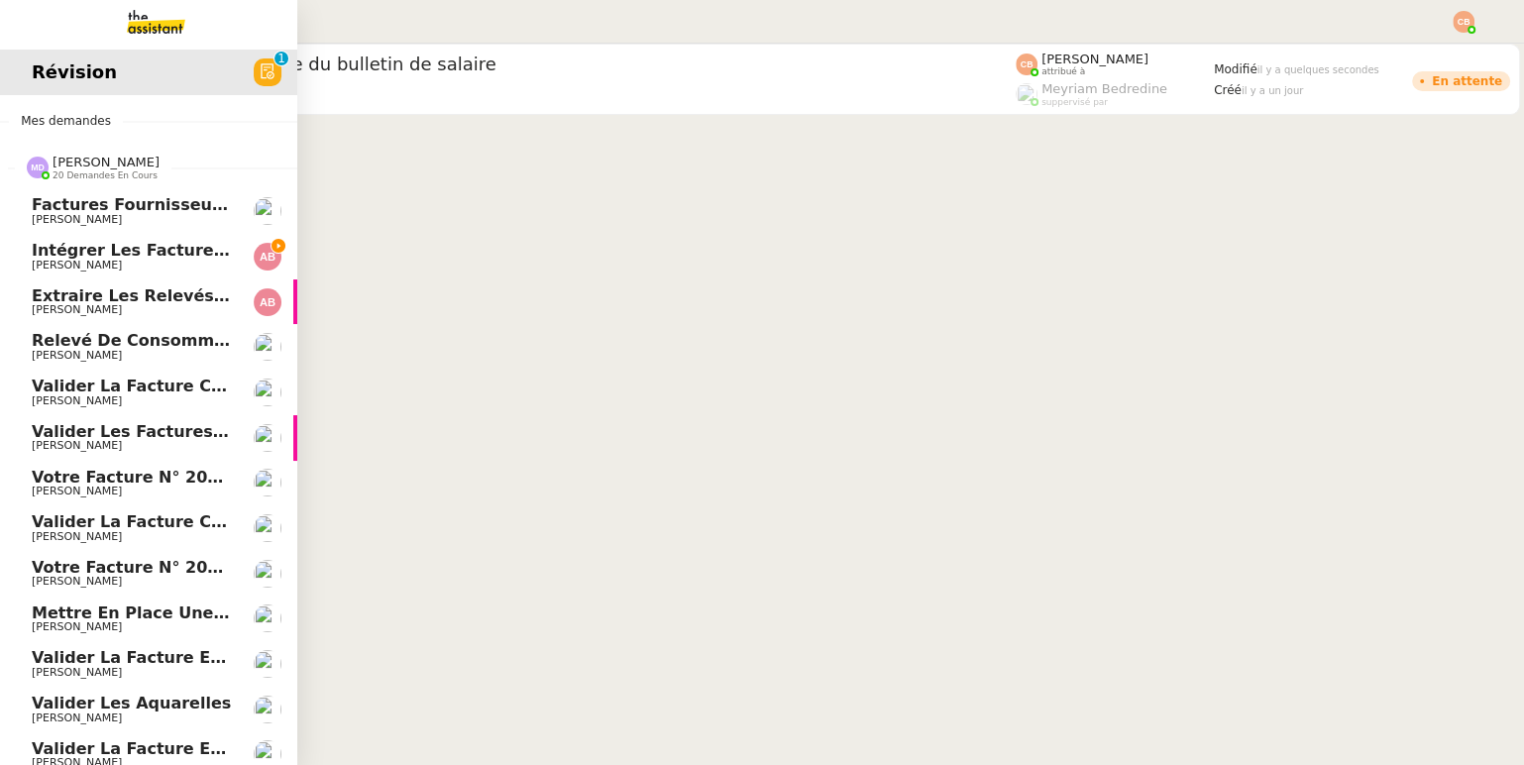
click at [82, 249] on span "Intégrer les factures sur ENERGYTRACK" at bounding box center [214, 250] width 364 height 19
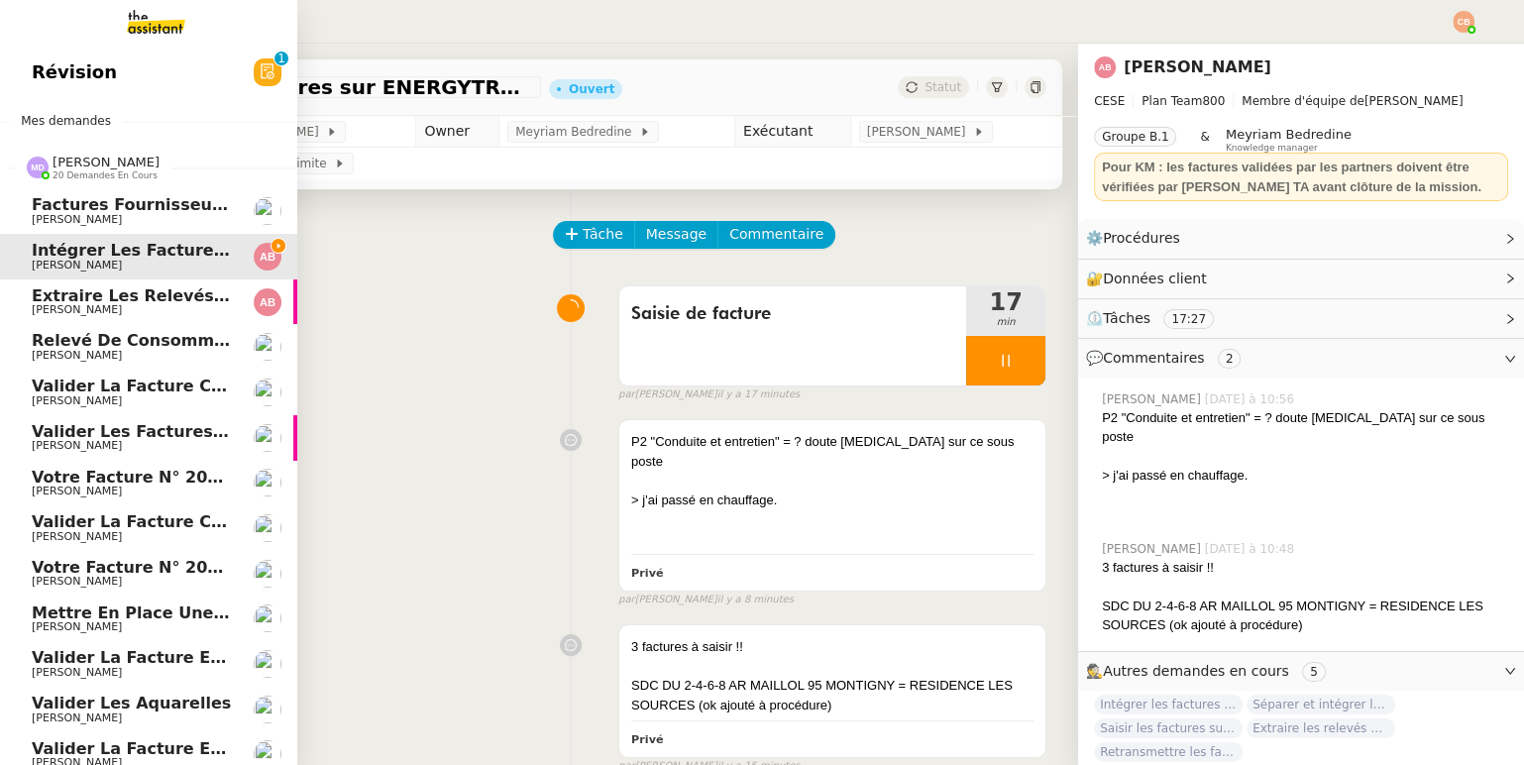
click at [63, 401] on span "[PERSON_NAME]" at bounding box center [77, 400] width 90 height 13
